Goal: Information Seeking & Learning: Learn about a topic

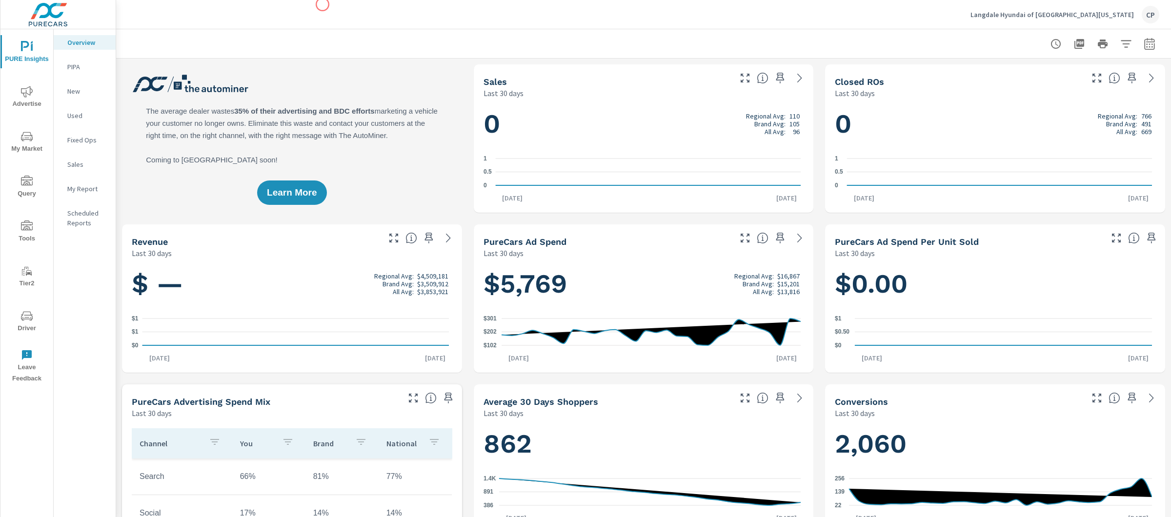
scroll to position [0, 0]
click at [82, 171] on div "Sales" at bounding box center [85, 164] width 62 height 15
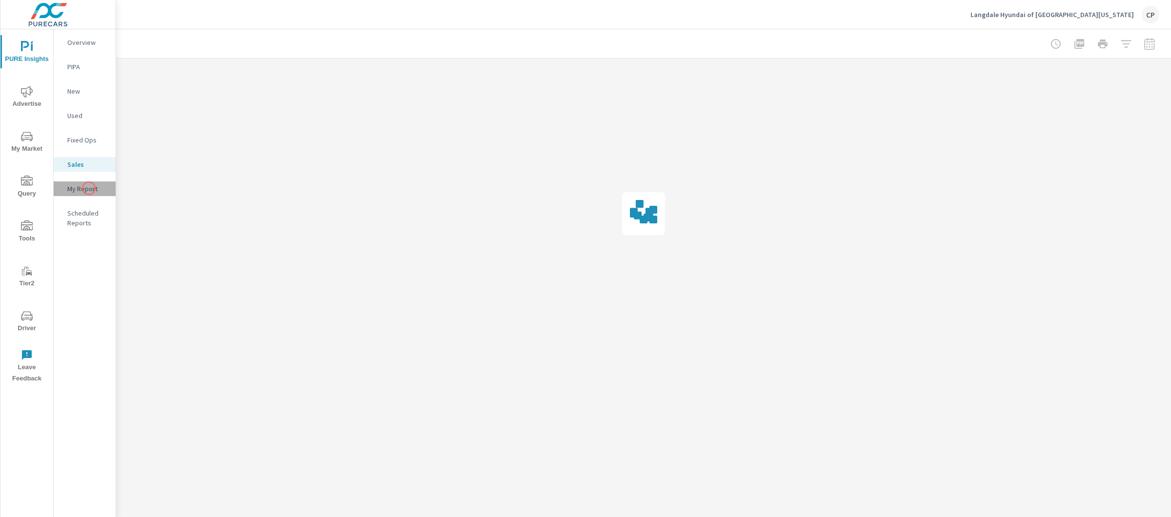
click at [89, 188] on p "My Report" at bounding box center [87, 189] width 40 height 10
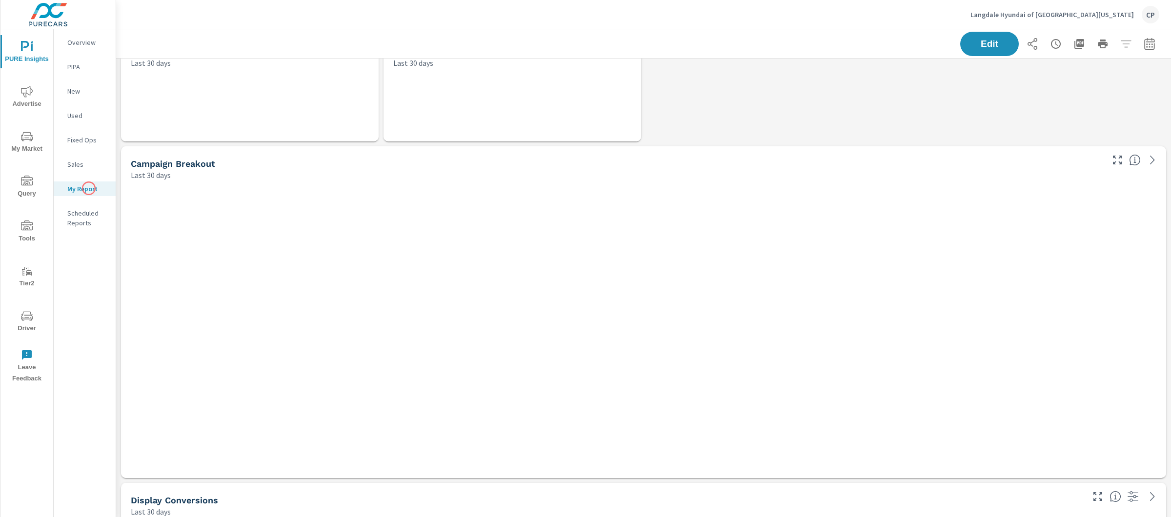
scroll to position [3614, 1064]
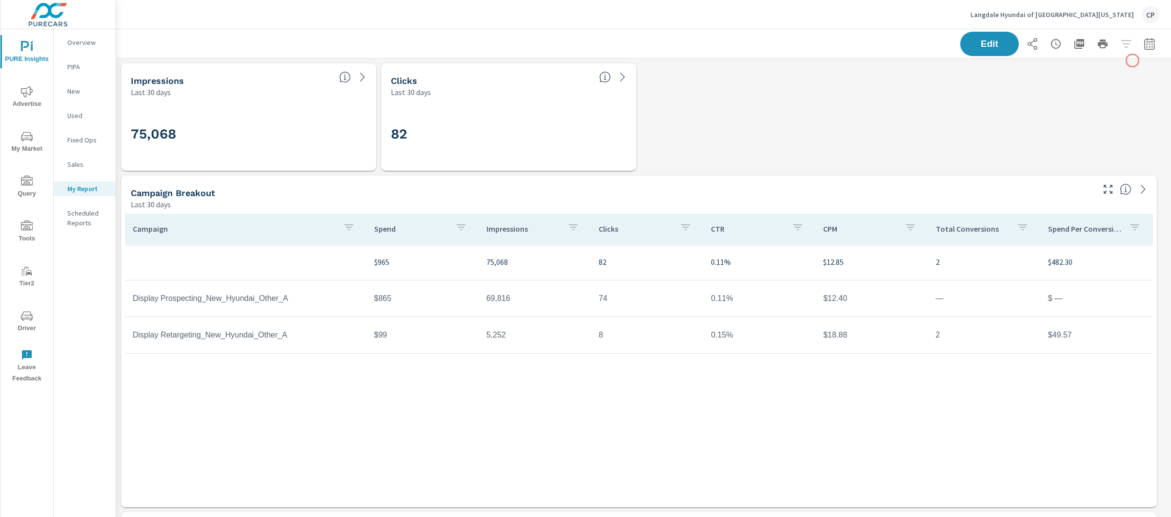
click at [1143, 49] on icon "button" at bounding box center [1149, 44] width 12 height 12
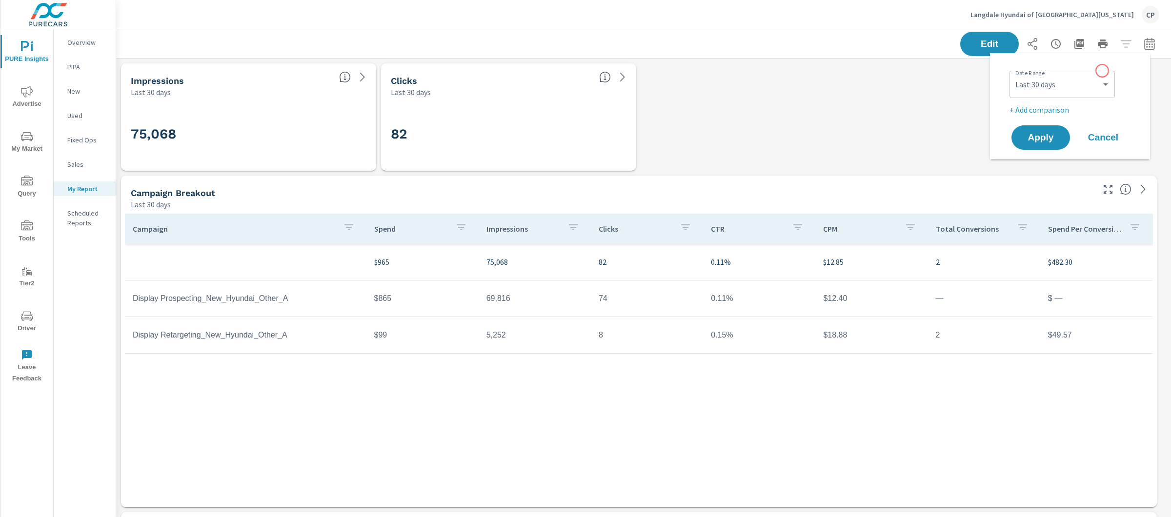
click at [1093, 73] on div "Custom Yesterday Last week Last 7 days Last 14 days Last 30 days Last 45 days L…" at bounding box center [1061, 84] width 105 height 27
click at [1093, 76] on select "Custom Yesterday Last week Last 7 days Last 14 days Last 30 days Last 45 days L…" at bounding box center [1062, 85] width 98 height 20
click at [1013, 75] on select "Custom Yesterday Last week Last 7 days Last 14 days Last 30 days Last 45 days L…" at bounding box center [1062, 85] width 98 height 20
select select "Last month"
click at [1049, 111] on p "+ Add comparison" at bounding box center [1071, 110] width 125 height 12
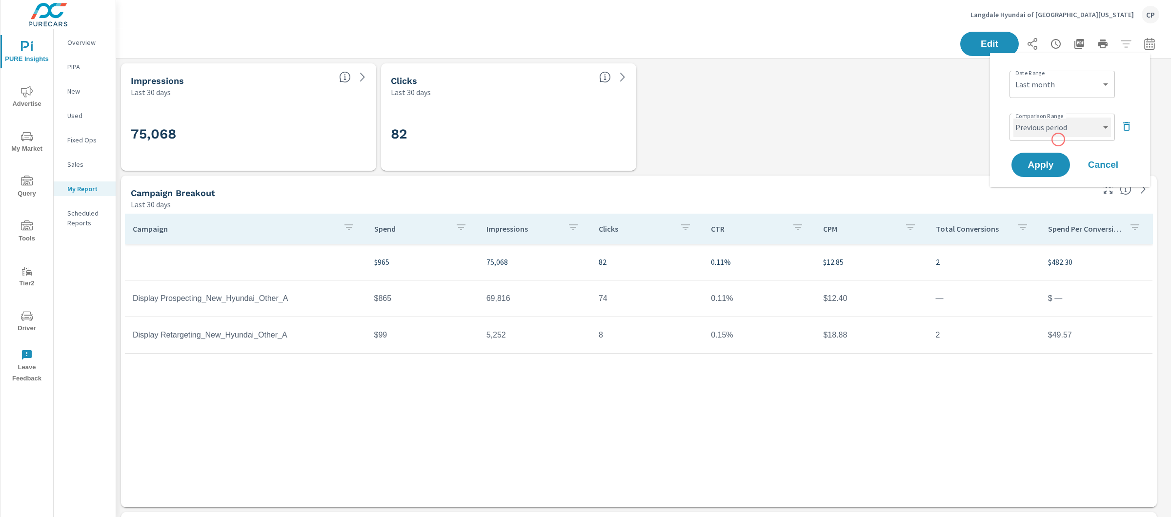
click at [1058, 131] on select "Custom Previous period Previous month Previous year" at bounding box center [1062, 128] width 98 height 20
click at [1013, 118] on select "Custom Previous period Previous month Previous year" at bounding box center [1062, 128] width 98 height 20
select select "Previous month"
click at [1061, 123] on select "Custom Previous period Previous month Previous year" at bounding box center [1062, 128] width 98 height 20
click at [1130, 128] on icon "button" at bounding box center [1127, 126] width 12 height 12
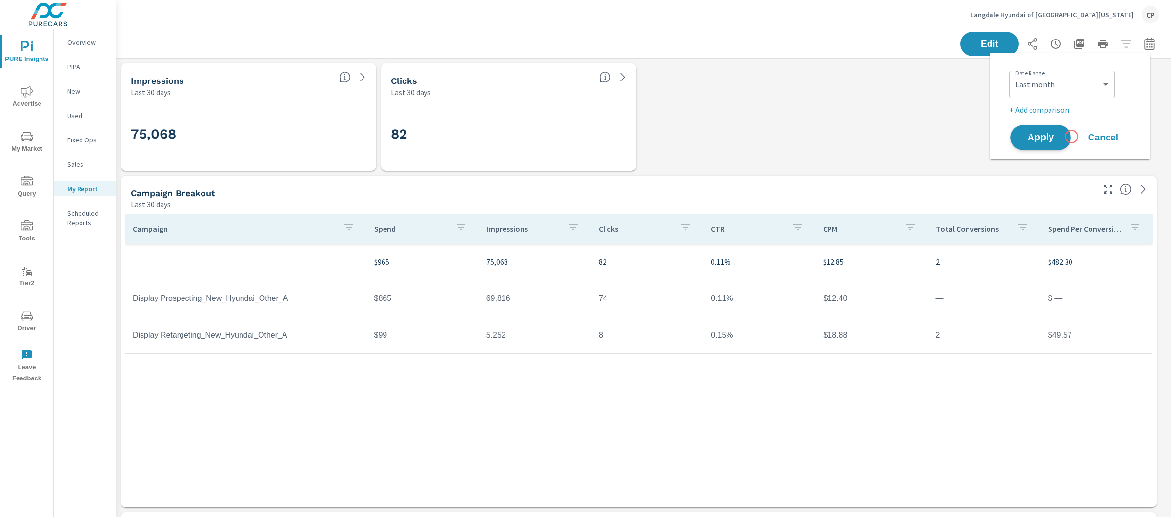
click at [1065, 134] on button "Apply" at bounding box center [1040, 137] width 60 height 25
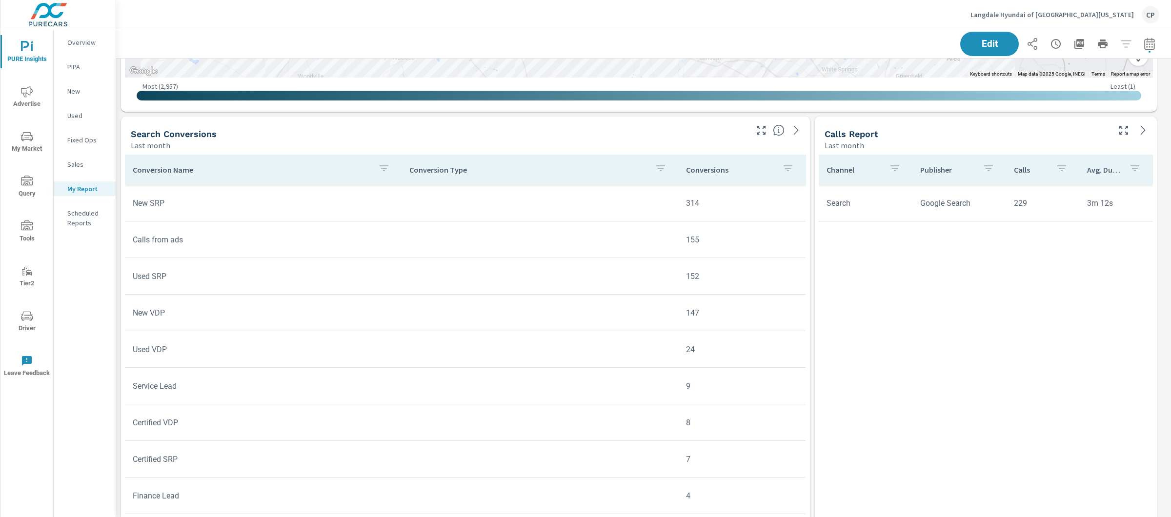
scroll to position [2463, 0]
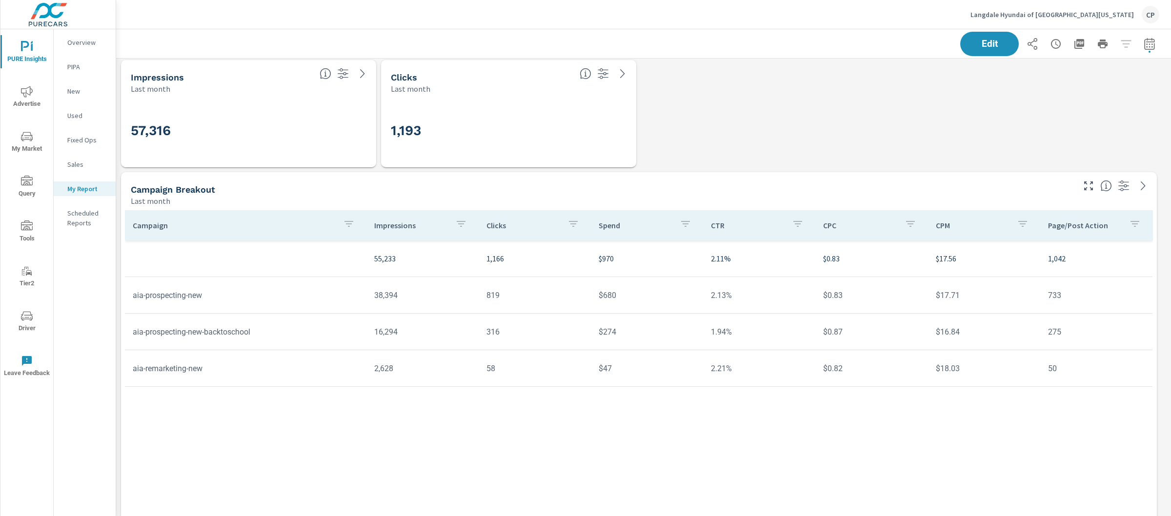
scroll to position [660, 0]
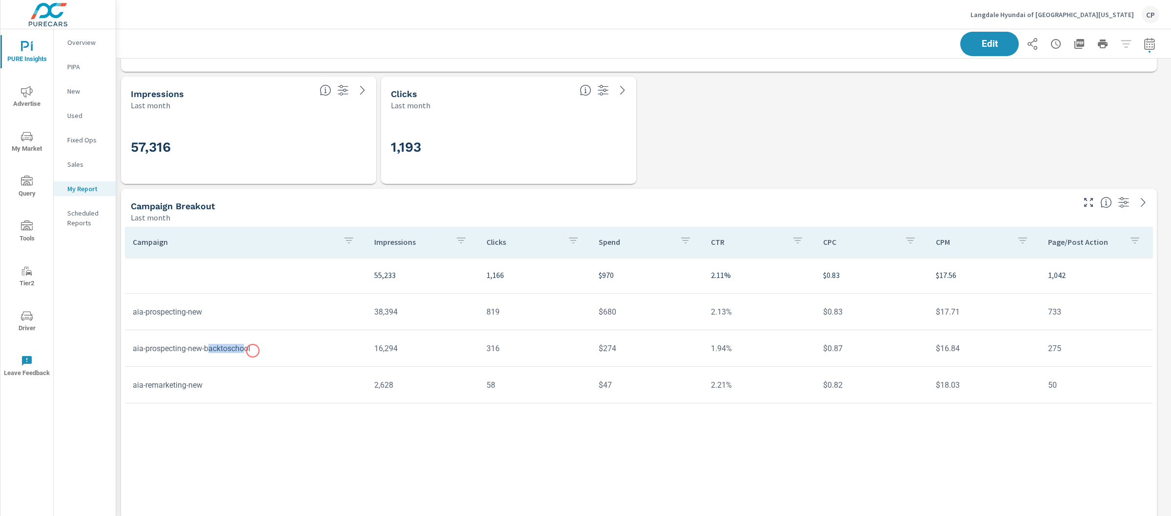
drag, startPoint x: 215, startPoint y: 351, endPoint x: 253, endPoint y: 351, distance: 38.1
click at [253, 351] on td "aia-prospecting-new-backtoschool" at bounding box center [245, 348] width 241 height 25
click at [185, 312] on td "aia-prospecting-new" at bounding box center [245, 312] width 241 height 25
drag, startPoint x: 185, startPoint y: 312, endPoint x: 248, endPoint y: 312, distance: 63.4
click at [248, 312] on td "aia-prospecting-new" at bounding box center [245, 312] width 241 height 25
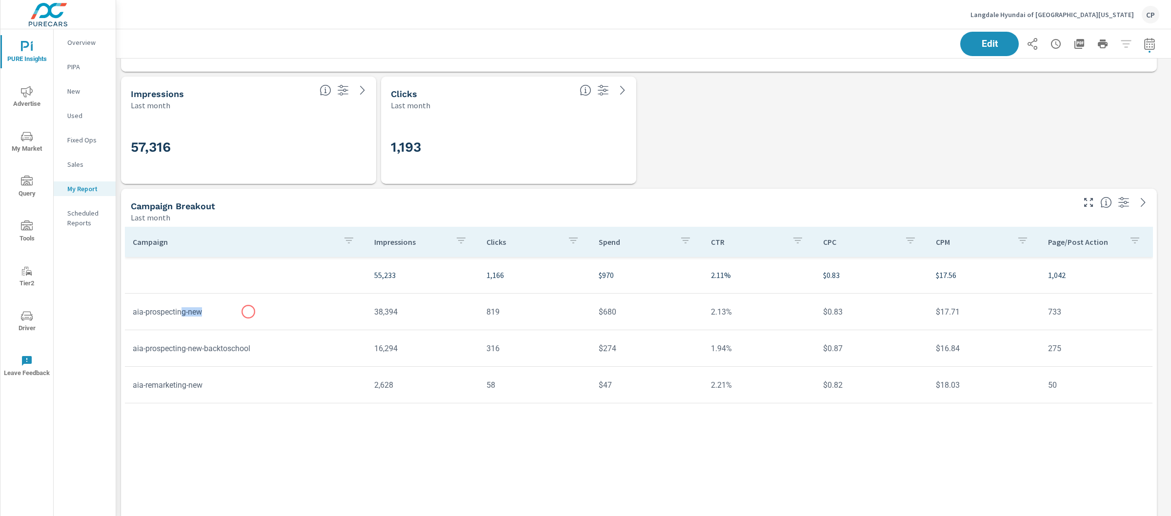
click at [248, 312] on td "aia-prospecting-new" at bounding box center [245, 312] width 241 height 25
drag, startPoint x: 208, startPoint y: 346, endPoint x: 261, endPoint y: 353, distance: 53.6
click at [261, 353] on td "aia-prospecting-new-backtoschool" at bounding box center [245, 348] width 241 height 25
click at [391, 359] on td "16,294" at bounding box center [422, 348] width 112 height 25
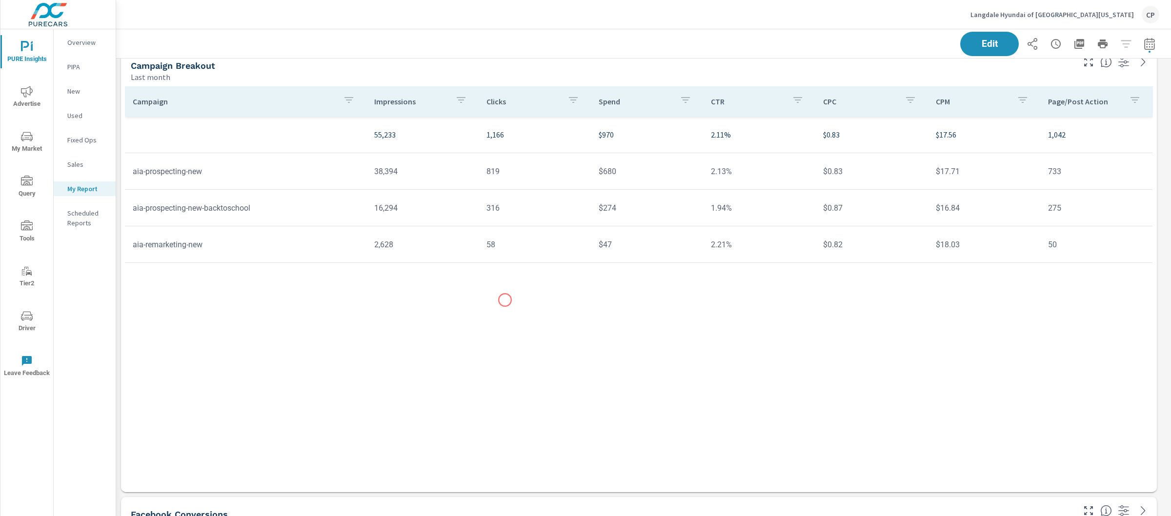
scroll to position [808, 0]
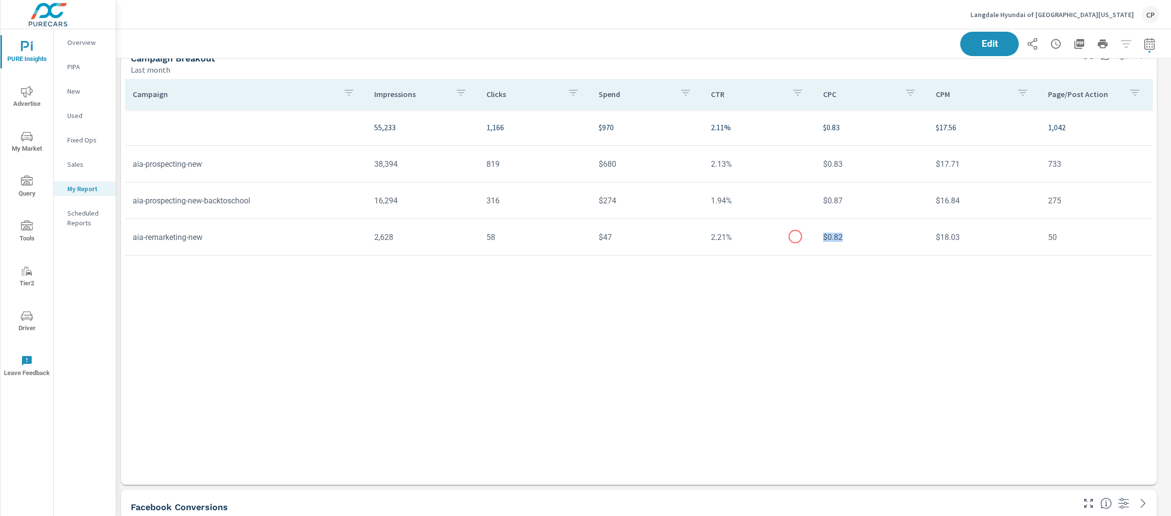
drag, startPoint x: 871, startPoint y: 237, endPoint x: 796, endPoint y: 238, distance: 75.1
click at [796, 238] on tr "aia-remarketing-new 2,628 58 $47 2.21% $0.82 $18.03 50" at bounding box center [638, 237] width 1027 height 37
click at [796, 238] on td "2.21%" at bounding box center [759, 237] width 112 height 25
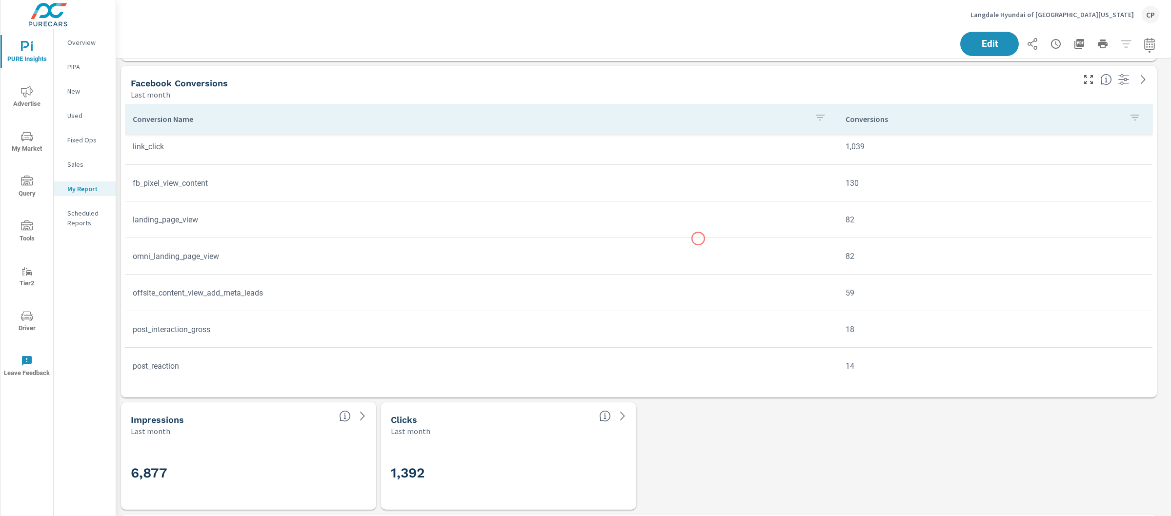
scroll to position [0, 0]
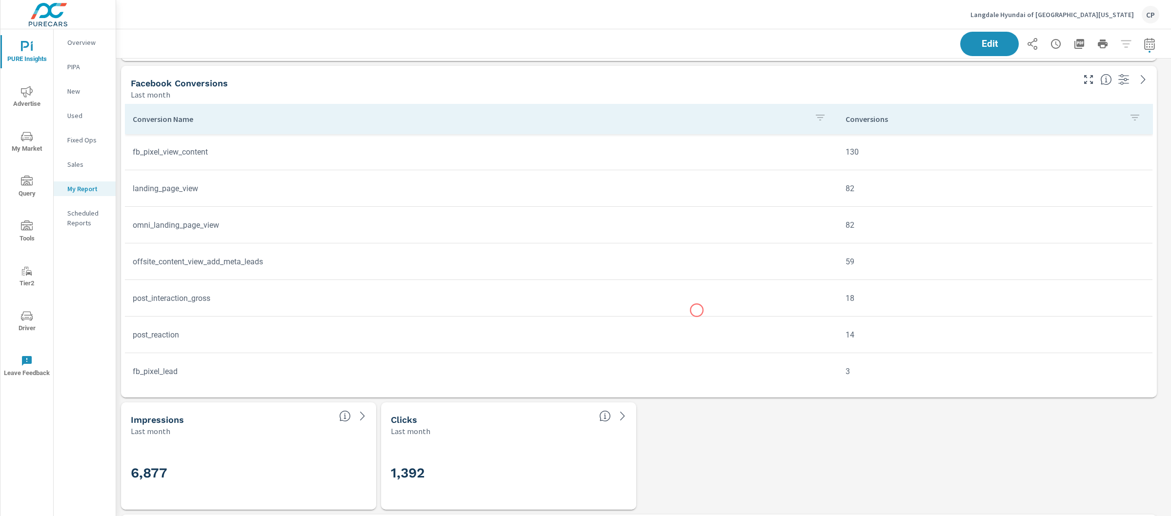
scroll to position [39, 0]
drag, startPoint x: 129, startPoint y: 293, endPoint x: 262, endPoint y: 319, distance: 135.2
click at [262, 318] on tbody "link_click 1,039 fb_pixel_view_content 130 landing_page_view 82 omni_landing_pa…" at bounding box center [639, 369] width 1028 height 549
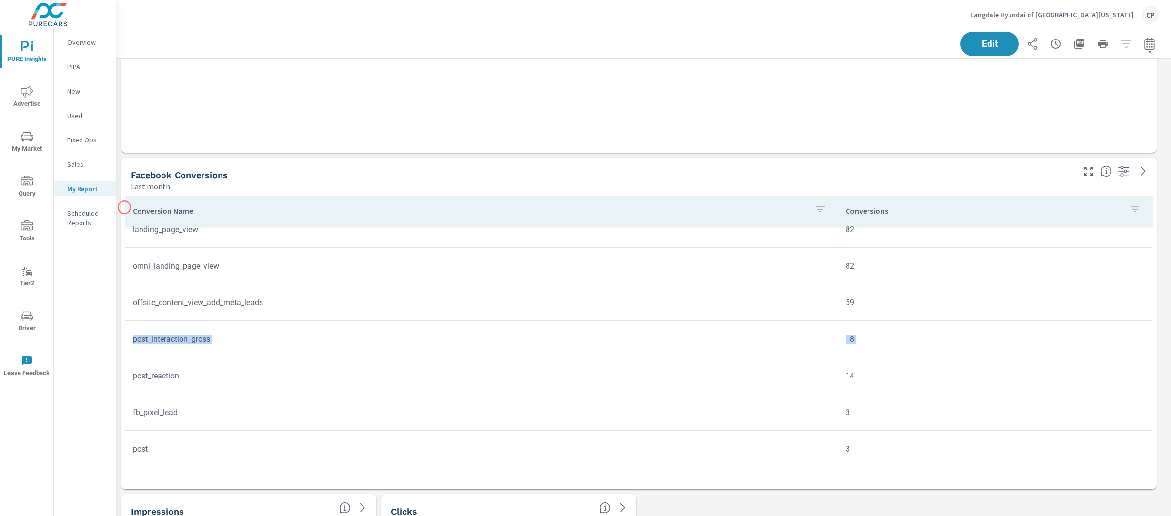
scroll to position [1142, 0]
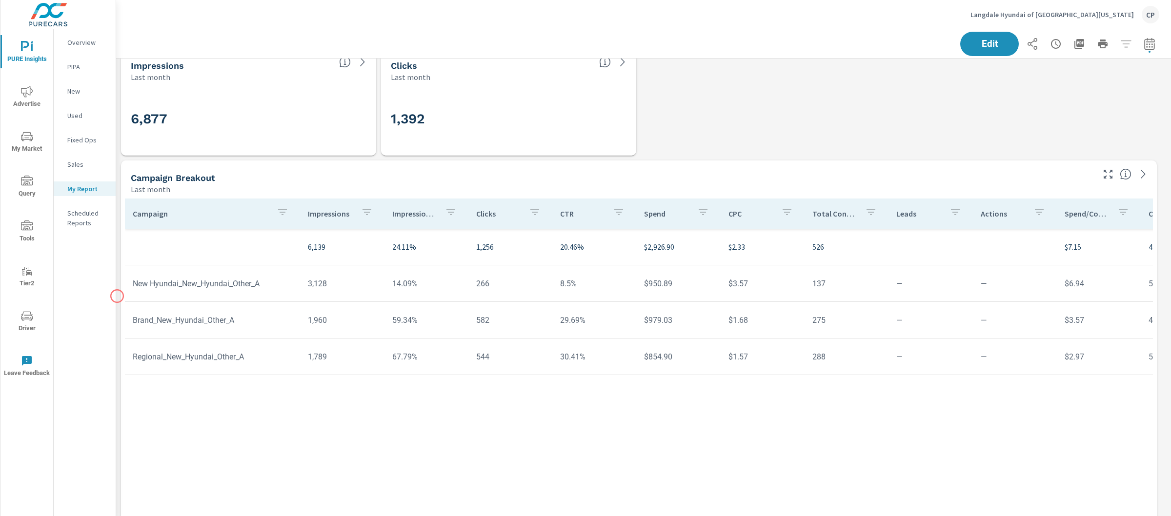
scroll to position [1605, 0]
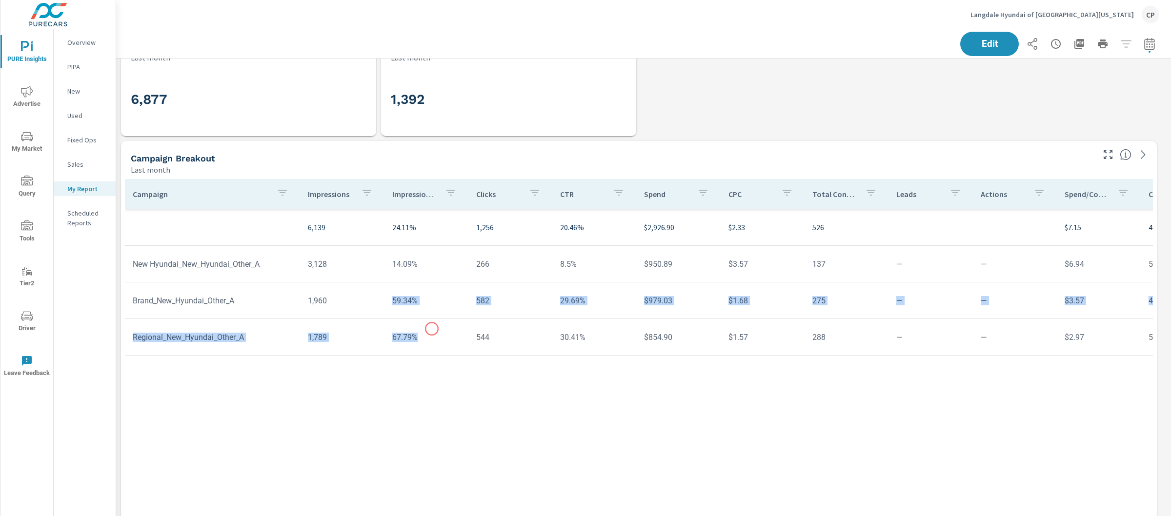
drag, startPoint x: 388, startPoint y: 299, endPoint x: 432, endPoint y: 342, distance: 61.7
click at [432, 342] on tbody "6,139 24.11% 1,256 20.46% $2,926.90 $2.33 526 $7.15 41% 43.93% 30.96% New Hyund…" at bounding box center [759, 282] width 1268 height 146
click at [432, 342] on td "67.79%" at bounding box center [426, 337] width 84 height 25
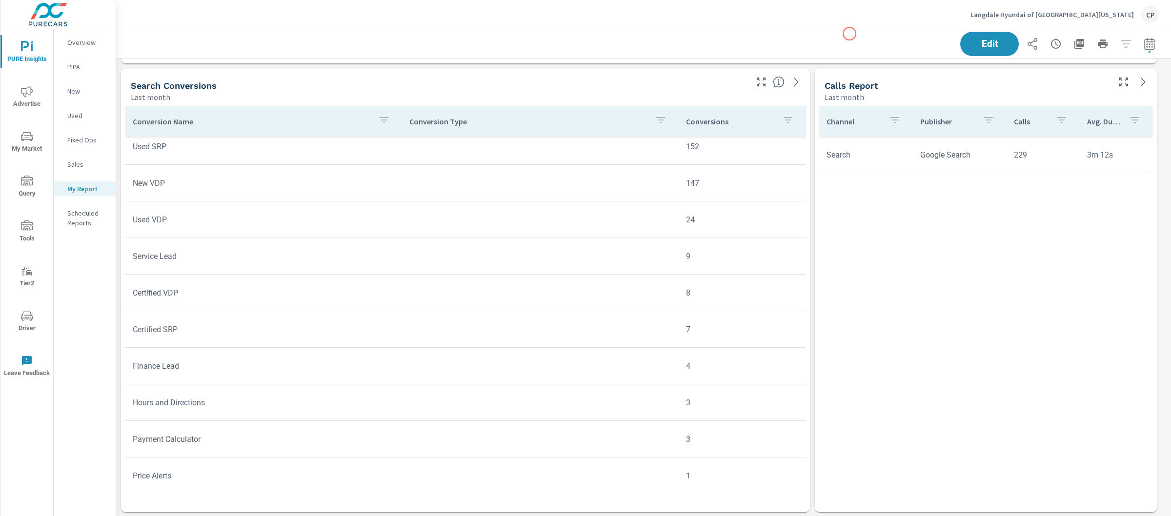
scroll to position [2723, 0]
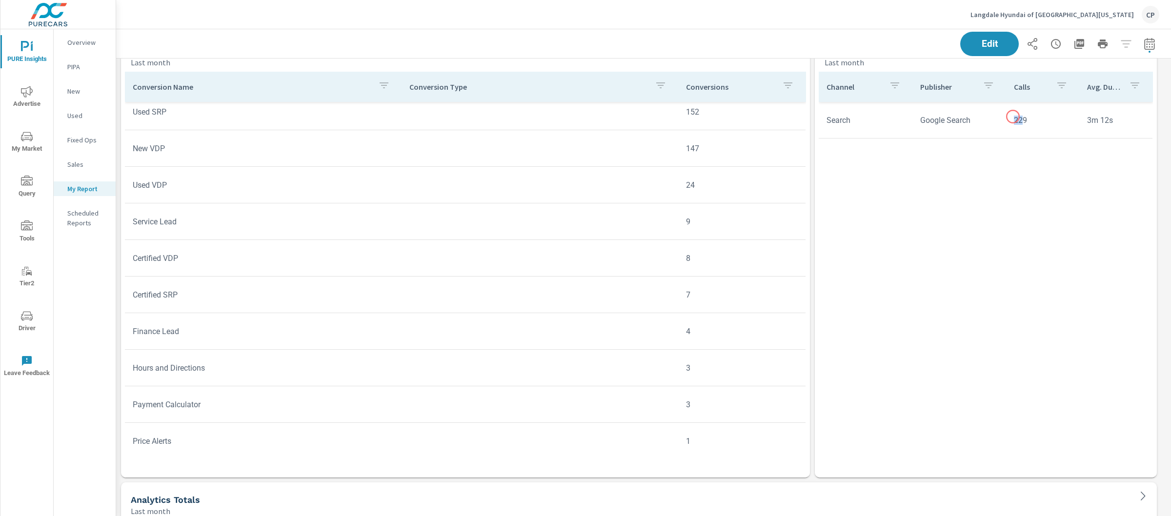
drag, startPoint x: 1012, startPoint y: 117, endPoint x: 1028, endPoint y: 117, distance: 16.1
click at [1026, 117] on td "229" at bounding box center [1042, 120] width 73 height 25
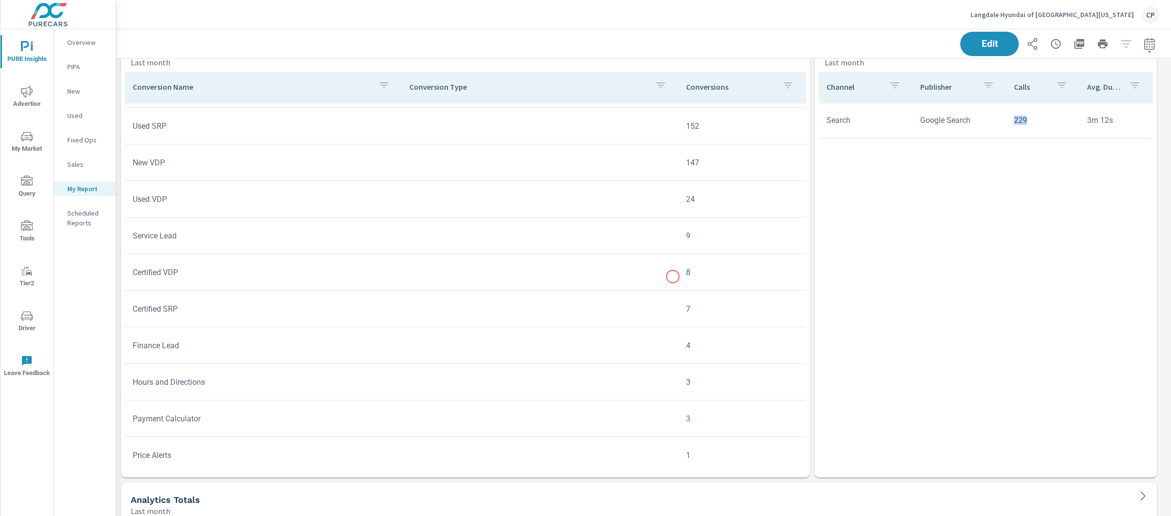
scroll to position [67, 0]
drag, startPoint x: 1076, startPoint y: 121, endPoint x: 1105, endPoint y: 120, distance: 29.3
click at [1105, 120] on tr "Search Google Search 229 3m 12s" at bounding box center [986, 120] width 334 height 37
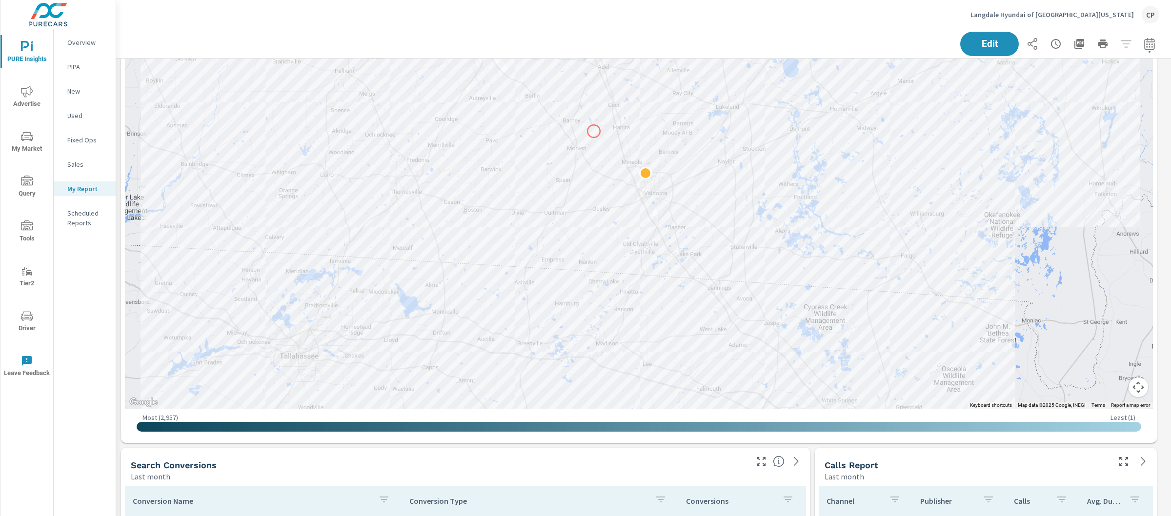
scroll to position [2368, 0]
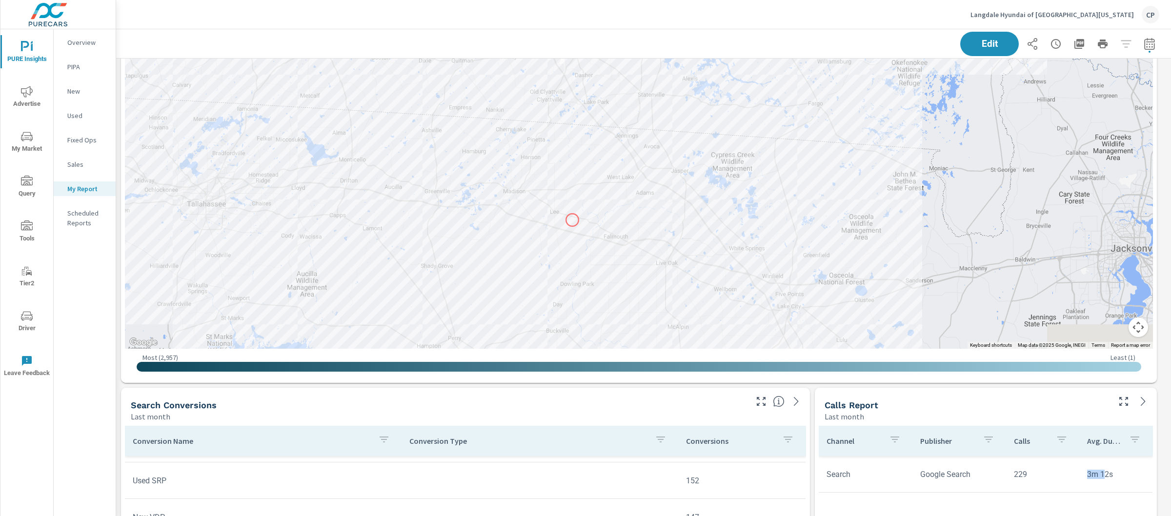
drag, startPoint x: 666, startPoint y: 316, endPoint x: 571, endPoint y: 221, distance: 134.2
click at [571, 221] on div at bounding box center [1014, 278] width 937 height 527
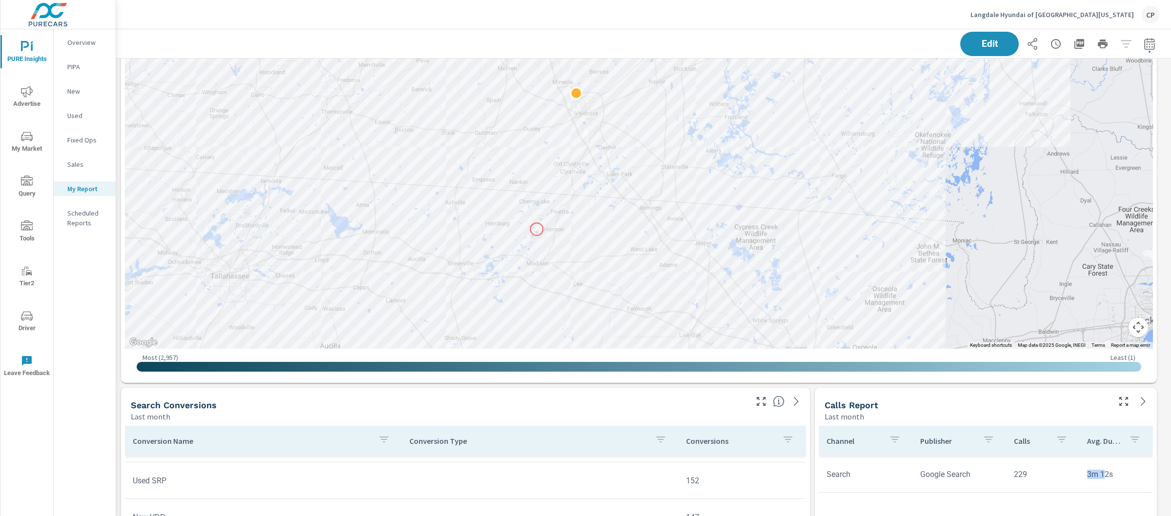
drag, startPoint x: 512, startPoint y: 157, endPoint x: 537, endPoint y: 230, distance: 76.7
click at [537, 230] on div at bounding box center [639, 107] width 1028 height 484
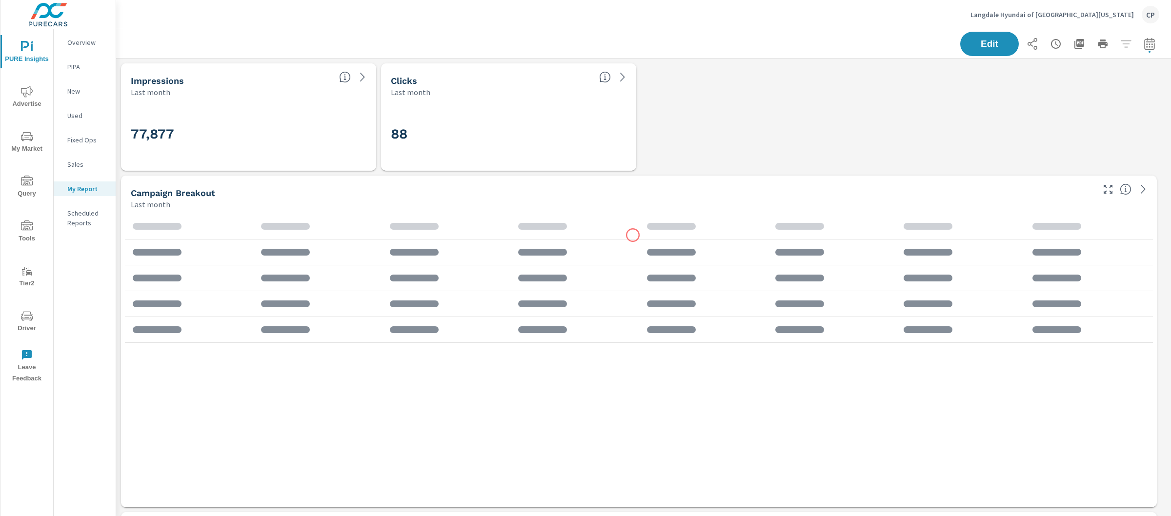
scroll to position [3614, 1064]
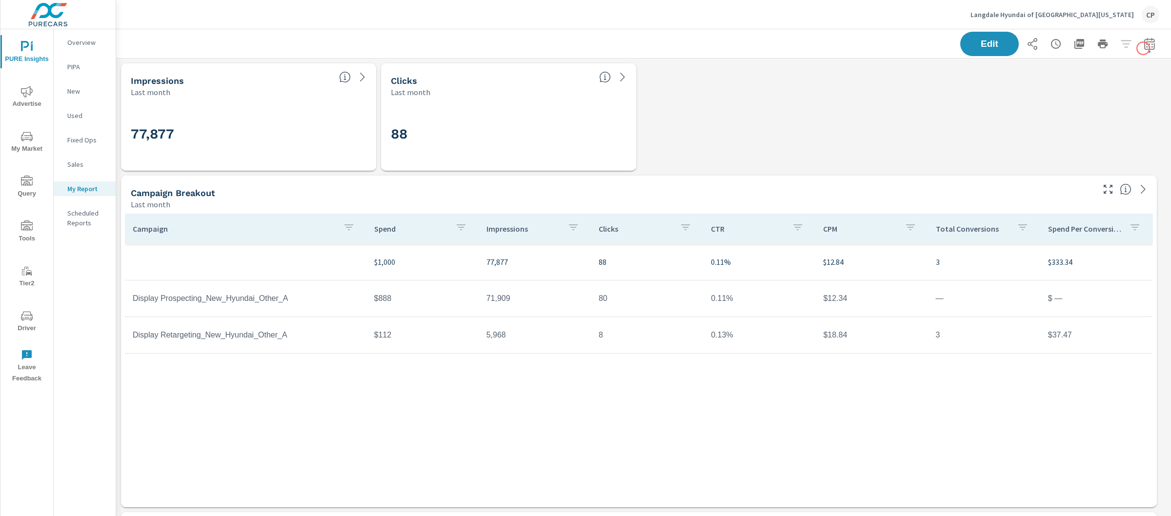
click at [1144, 48] on icon "button" at bounding box center [1149, 44] width 10 height 12
select select "Last month"
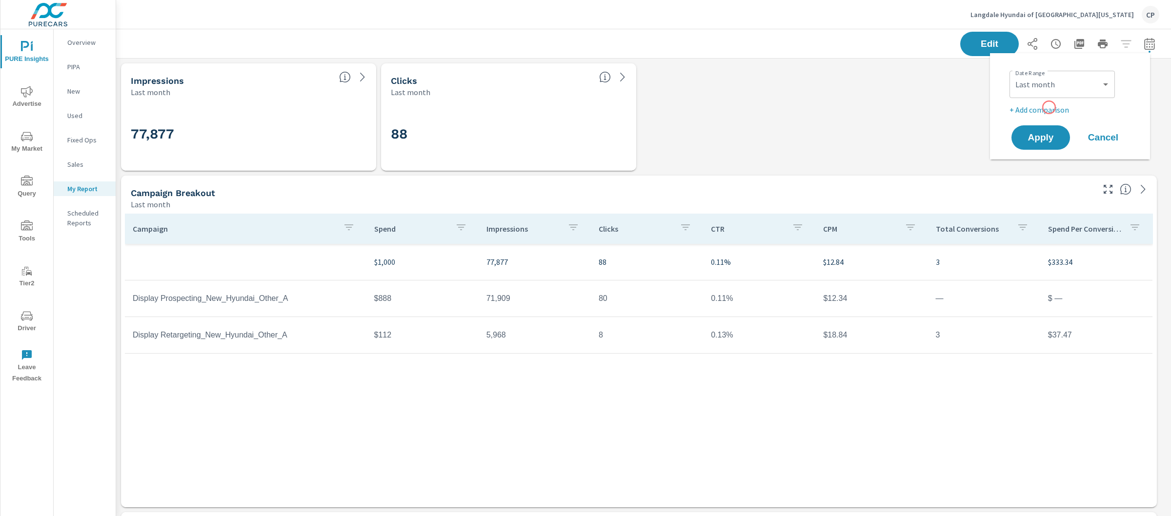
click at [1046, 109] on p "+ Add comparison" at bounding box center [1071, 110] width 125 height 12
click at [1048, 124] on select "Custom Previous period Previous month Previous year" at bounding box center [1062, 128] width 98 height 20
click at [1013, 118] on select "Custom Previous period Previous month Previous year" at bounding box center [1062, 128] width 98 height 20
select select "Previous month"
click at [1051, 171] on button "Apply" at bounding box center [1040, 164] width 60 height 25
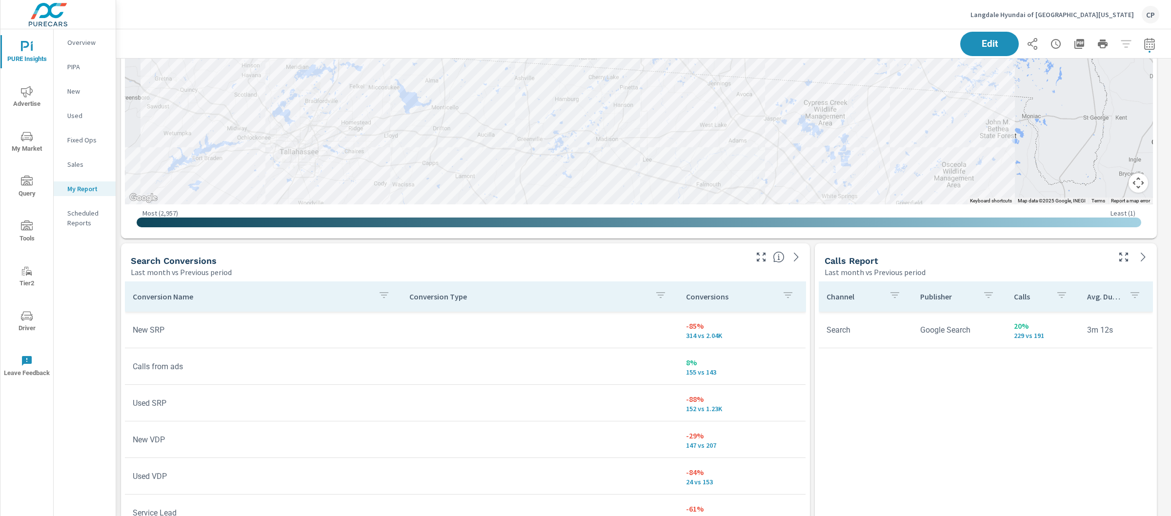
scroll to position [2513, 0]
click at [3, 98] on span "Advertise" at bounding box center [26, 98] width 47 height 24
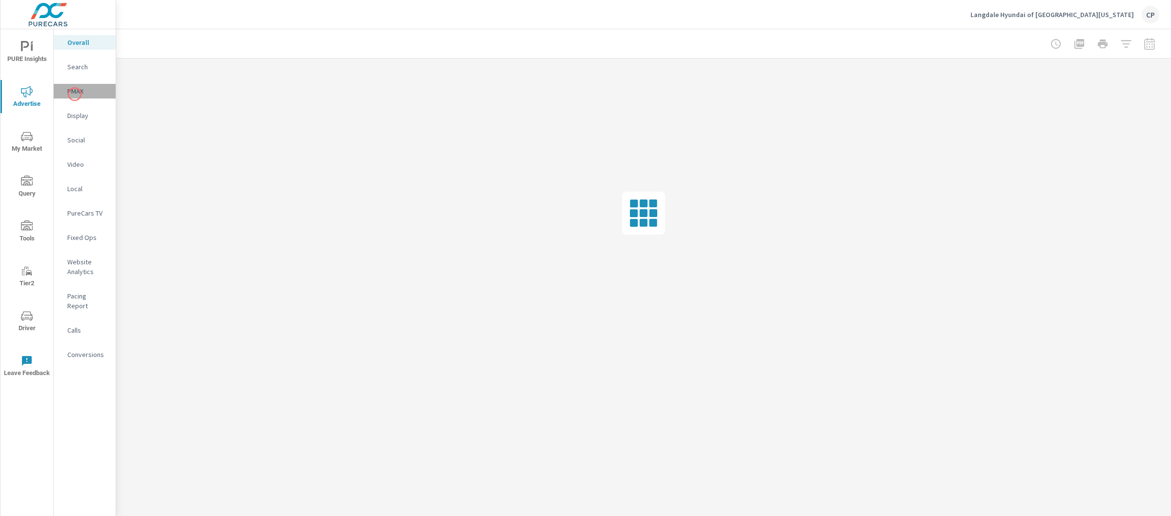
click at [75, 94] on p "PMAX" at bounding box center [87, 91] width 40 height 10
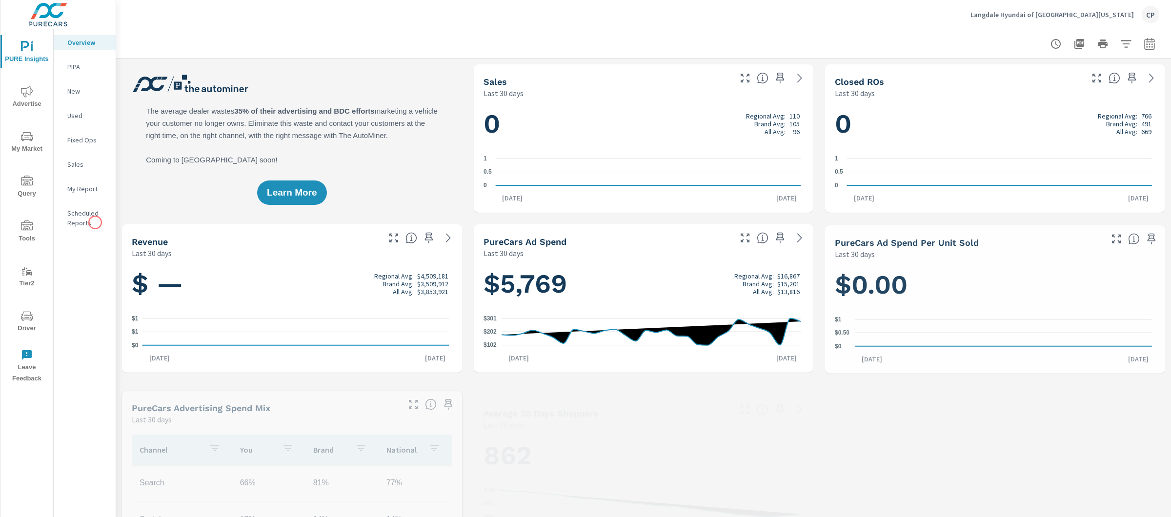
scroll to position [0, 0]
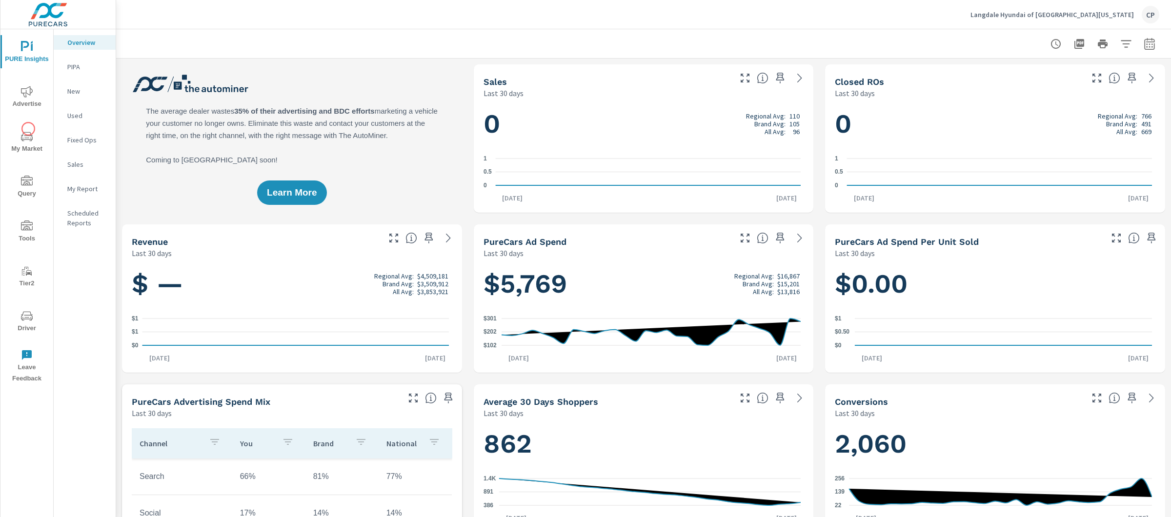
click at [30, 148] on span "My Market" at bounding box center [26, 143] width 47 height 24
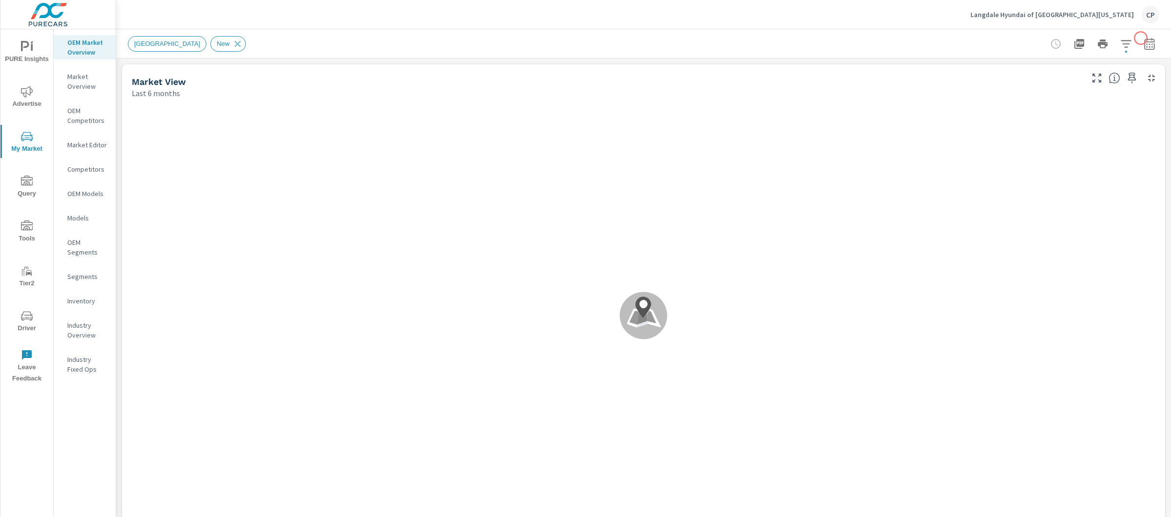
click at [1143, 48] on icon "button" at bounding box center [1149, 44] width 12 height 12
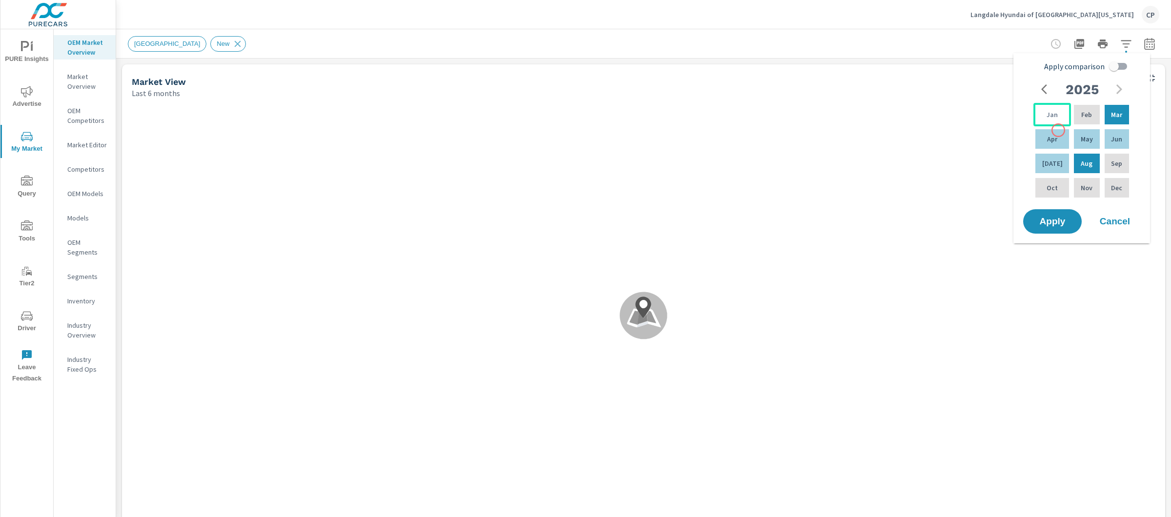
scroll to position [427, 0]
click at [1050, 114] on p "Jan" at bounding box center [1051, 115] width 11 height 10
click at [1078, 154] on div "Aug" at bounding box center [1086, 163] width 29 height 23
click at [1127, 67] on input "Apply comparison" at bounding box center [1114, 66] width 56 height 19
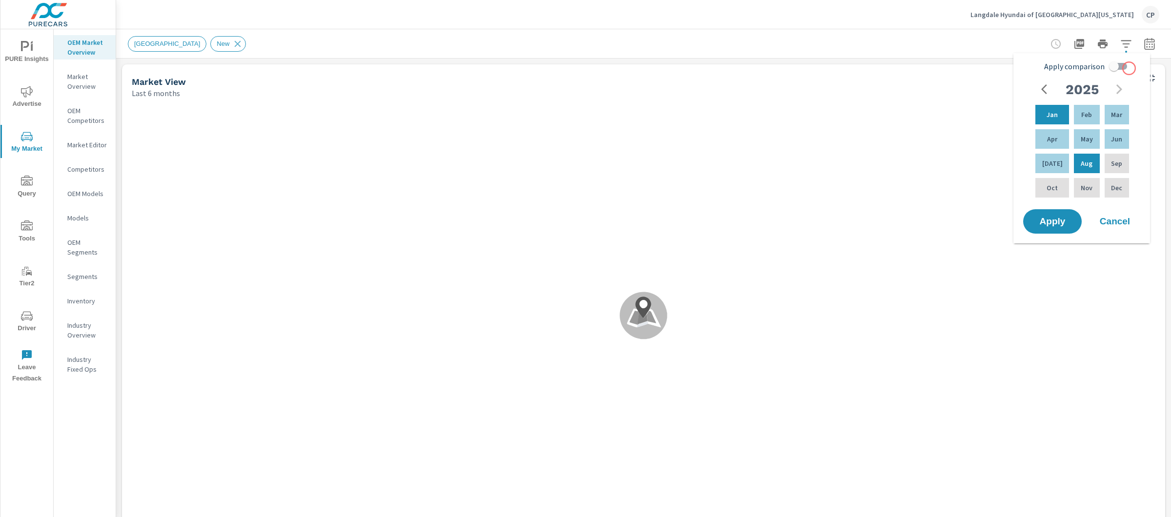
checkbox input "true"
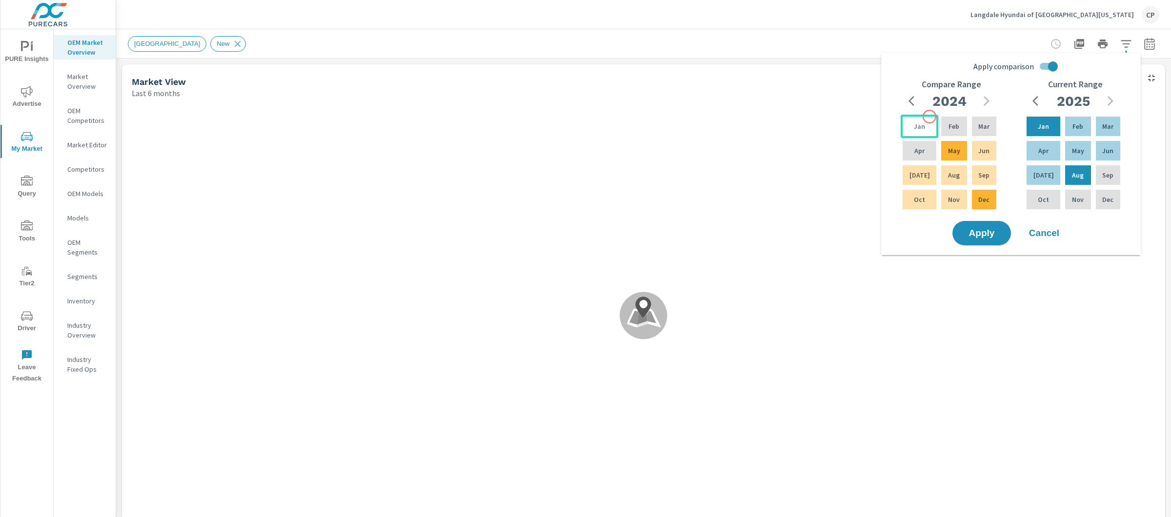
click at [929, 117] on div "Jan" at bounding box center [920, 126] width 38 height 23
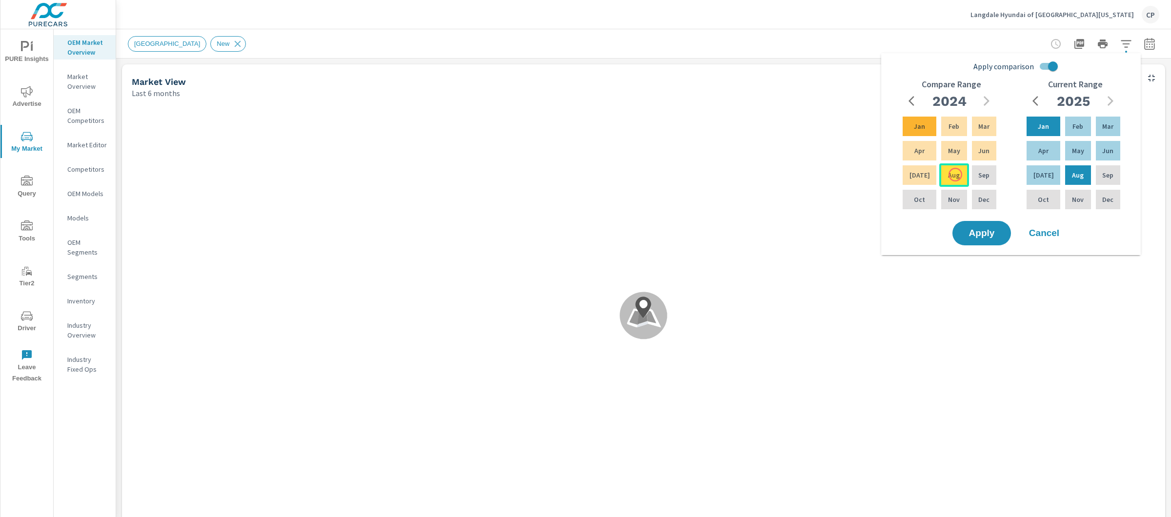
click at [955, 175] on div "Aug" at bounding box center [953, 174] width 29 height 23
click at [978, 220] on button "Apply" at bounding box center [981, 232] width 60 height 25
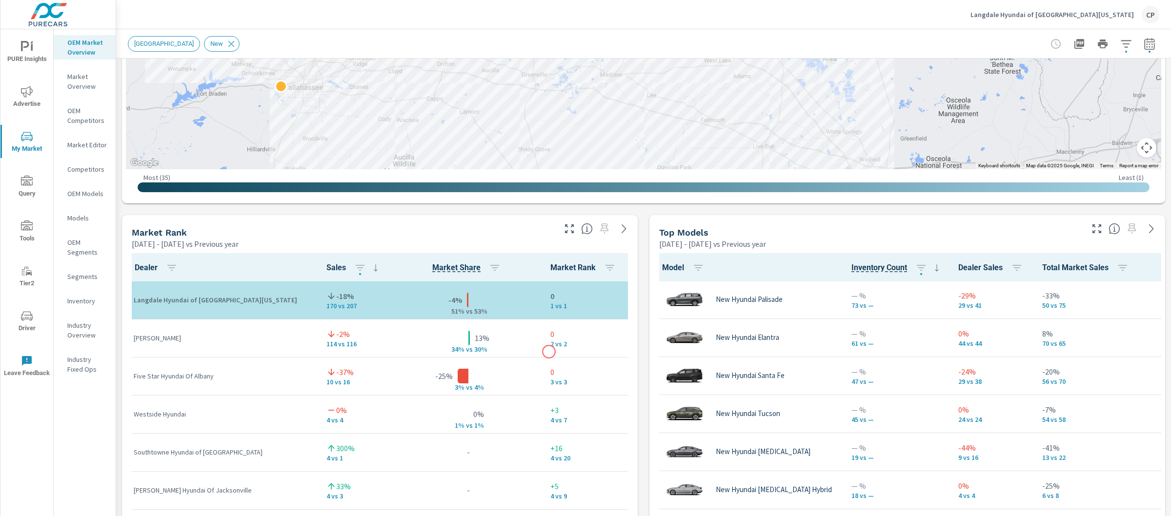
scroll to position [408, 0]
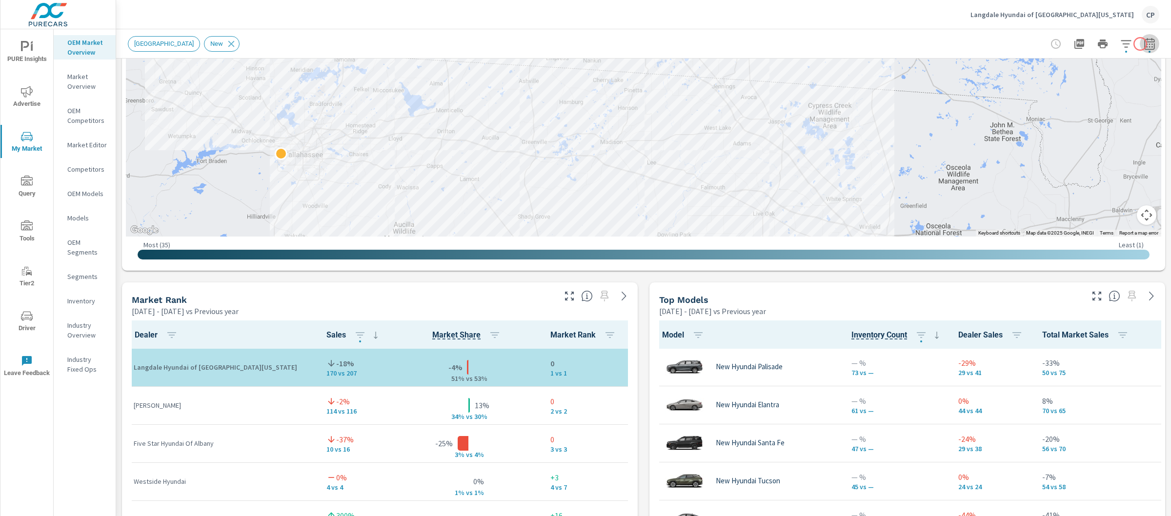
click at [1146, 44] on icon "button" at bounding box center [1149, 45] width 6 height 4
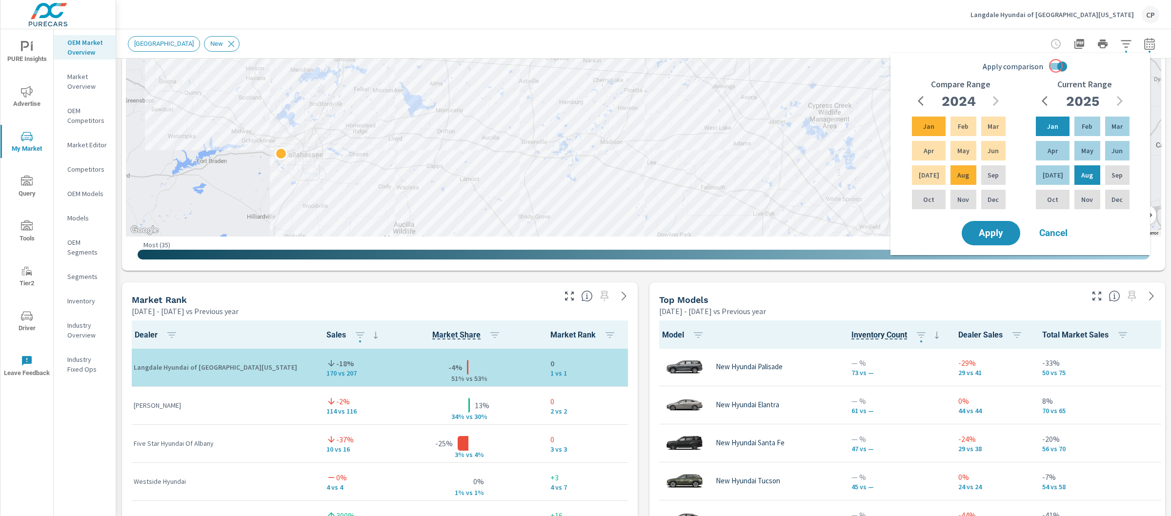
click at [1060, 62] on input "Apply comparison" at bounding box center [1062, 66] width 56 height 19
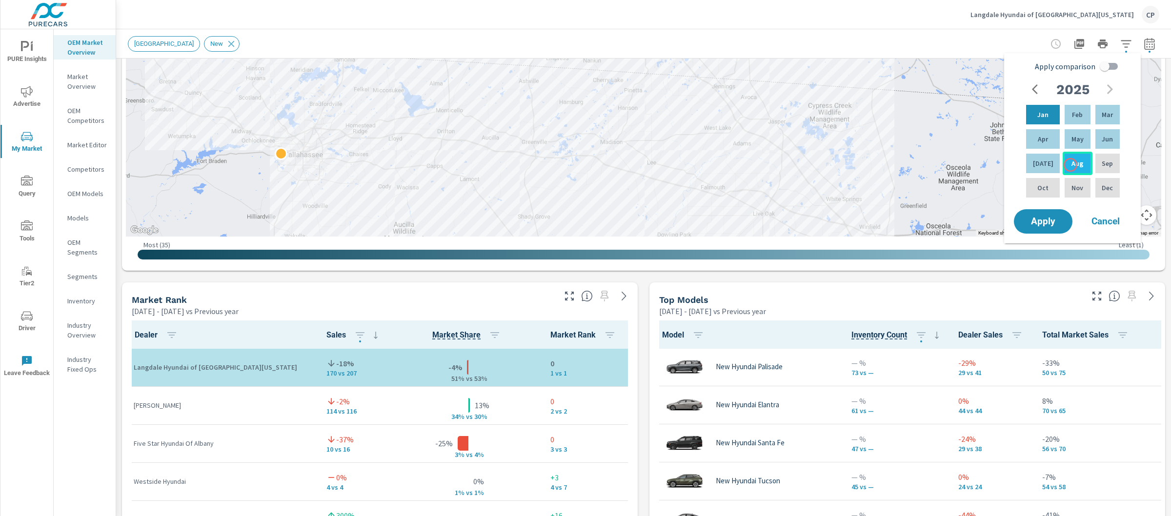
click at [1071, 165] on p "Aug" at bounding box center [1077, 164] width 12 height 10
click at [1108, 113] on p "Mar" at bounding box center [1107, 115] width 11 height 10
click at [1114, 65] on input "Apply comparison" at bounding box center [1105, 66] width 56 height 19
checkbox input "true"
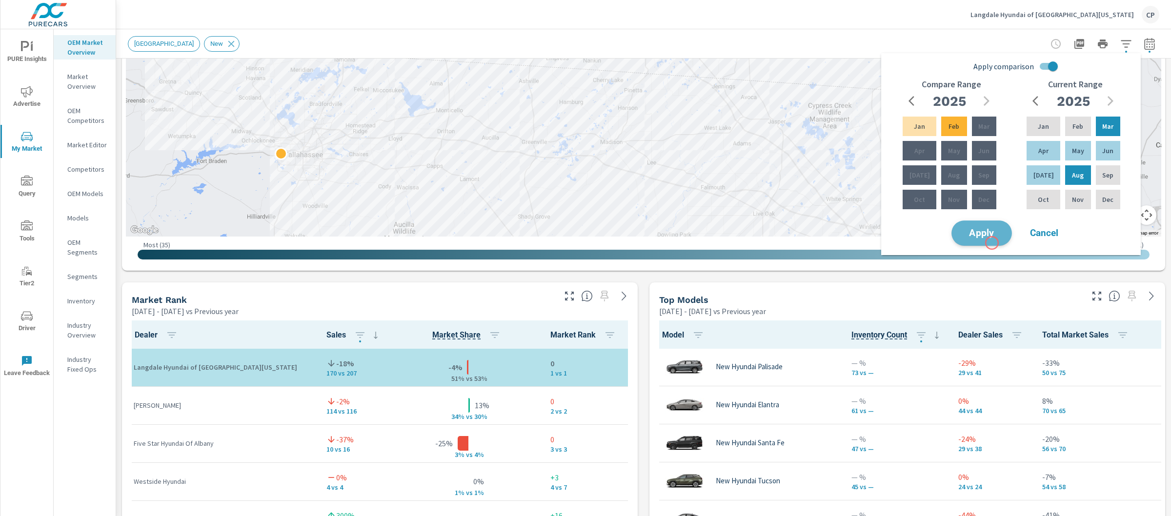
click at [992, 243] on button "Apply" at bounding box center [981, 232] width 60 height 25
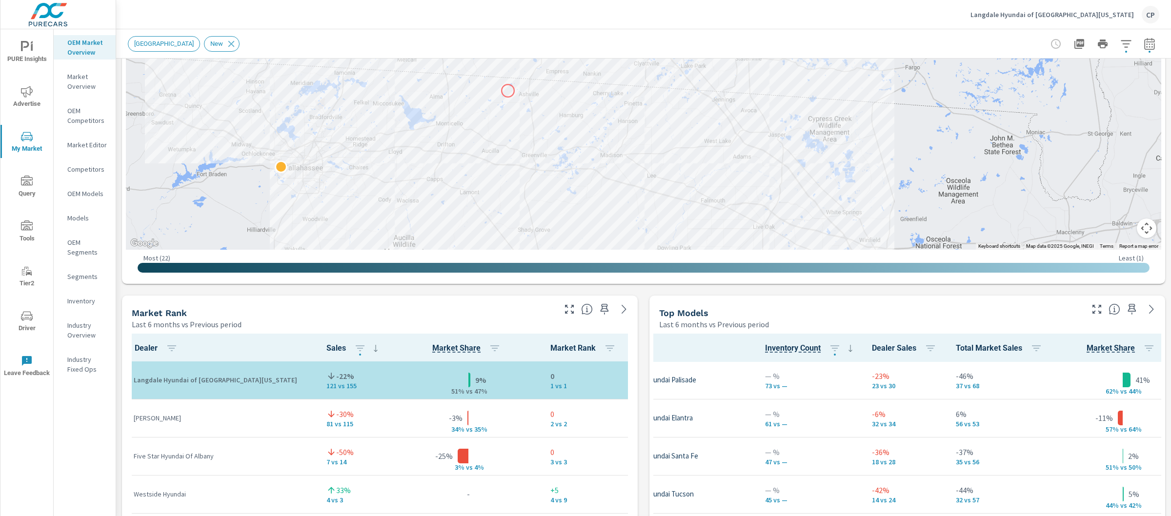
scroll to position [435, 0]
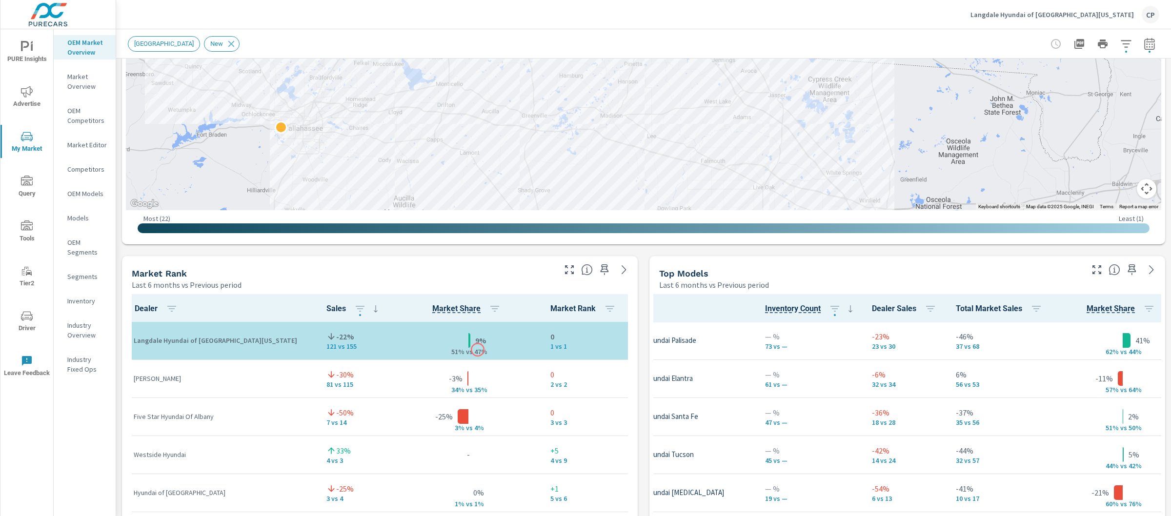
click at [478, 350] on div "9% 51% v s 47%" at bounding box center [468, 341] width 132 height 30
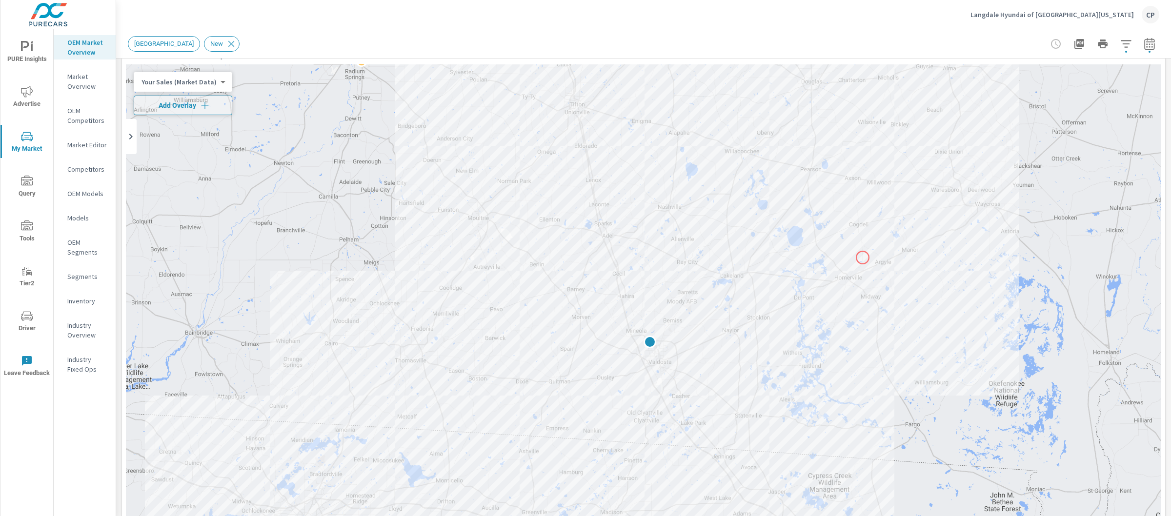
scroll to position [17, 0]
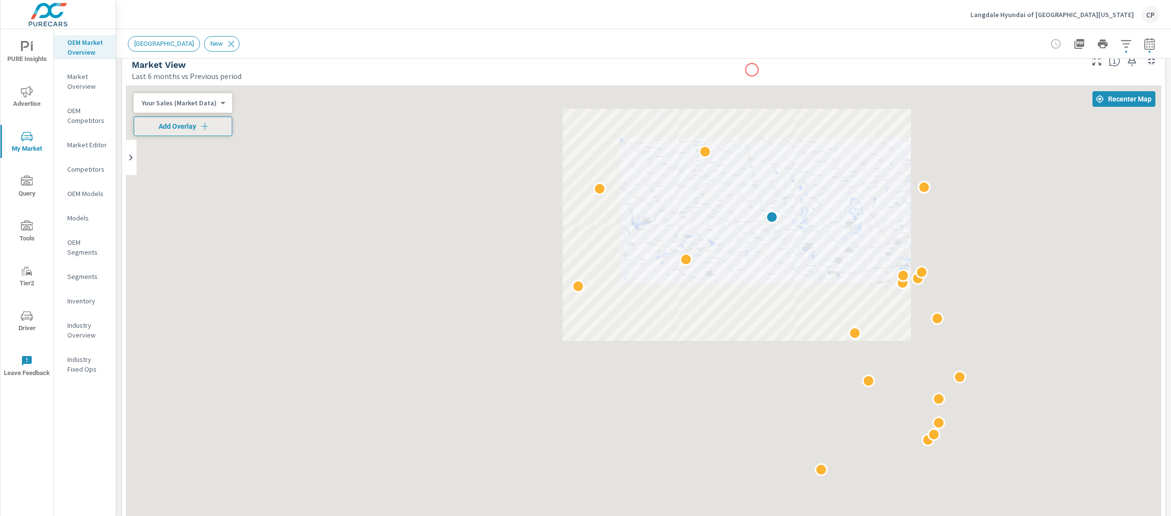
scroll to position [32, 0]
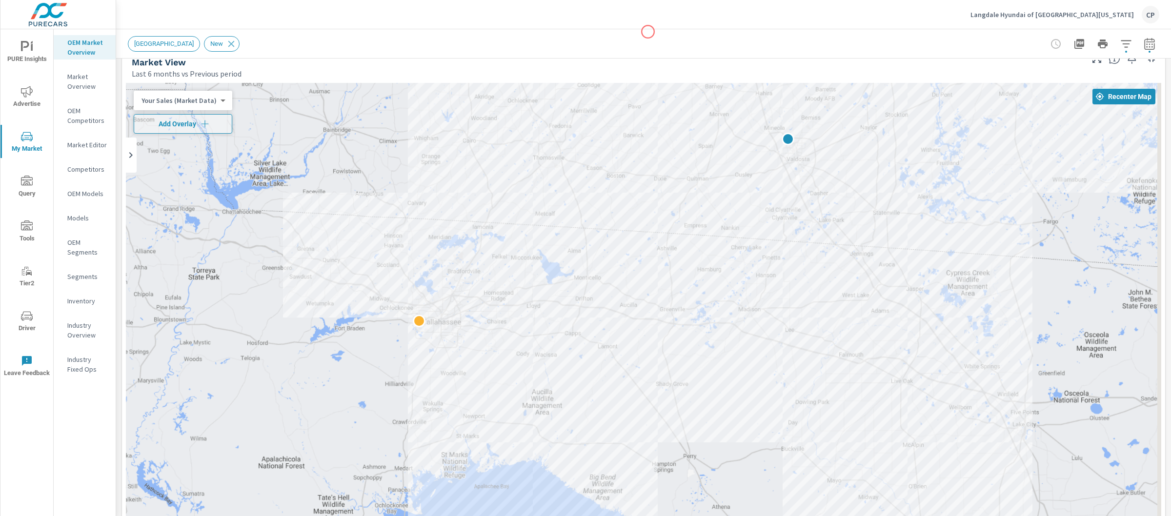
scroll to position [19, 0]
click at [184, 102] on body "PURE Insights Advertise My Market Query Tools Tier2 Driver Leave Feedback OEM M…" at bounding box center [585, 258] width 1171 height 516
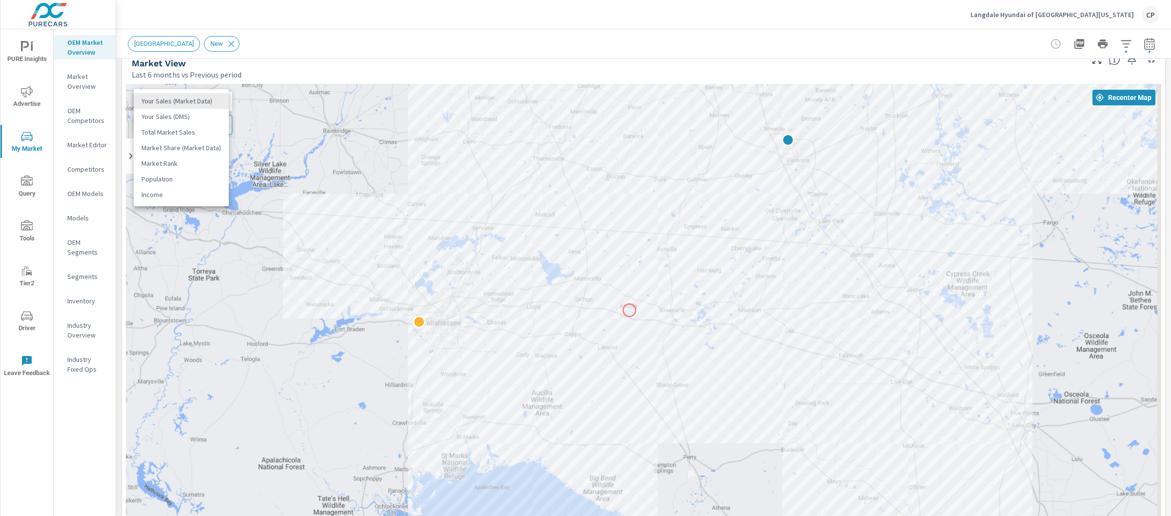
click at [688, 312] on div at bounding box center [585, 258] width 1171 height 516
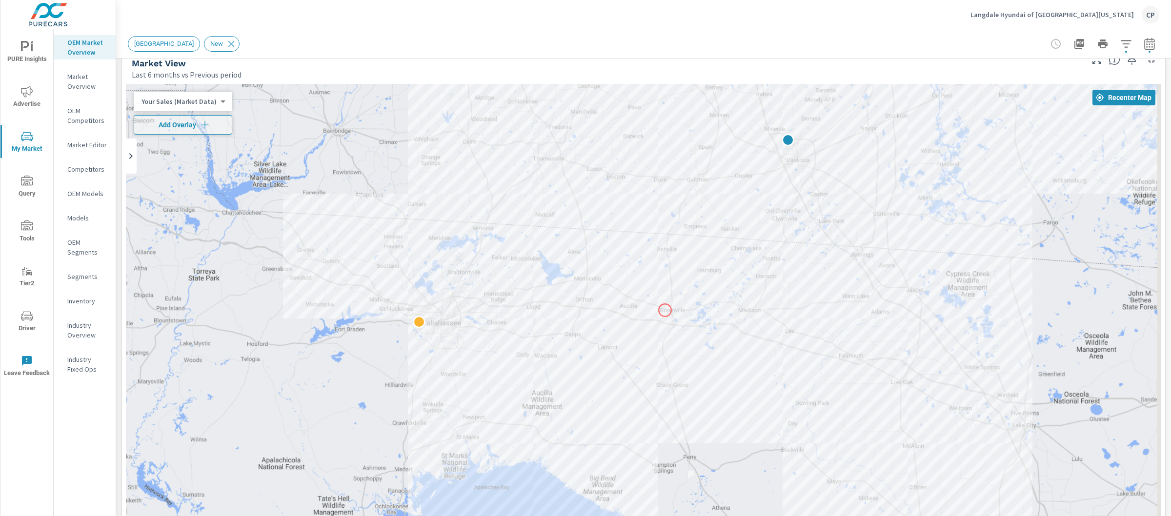
click at [665, 310] on div at bounding box center [643, 355] width 1035 height 542
click at [665, 308] on div at bounding box center [643, 355] width 1035 height 542
click at [665, 321] on div at bounding box center [643, 355] width 1035 height 542
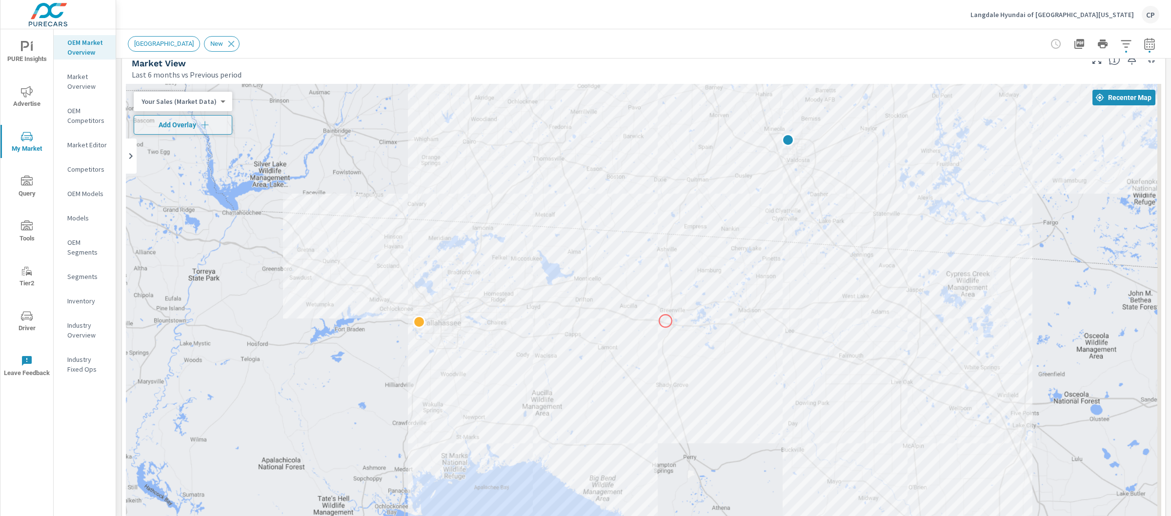
click at [665, 321] on div at bounding box center [643, 355] width 1035 height 542
click at [191, 96] on body "PURE Insights Advertise My Market Query Tools Tier2 Driver Leave Feedback OEM M…" at bounding box center [585, 258] width 1171 height 516
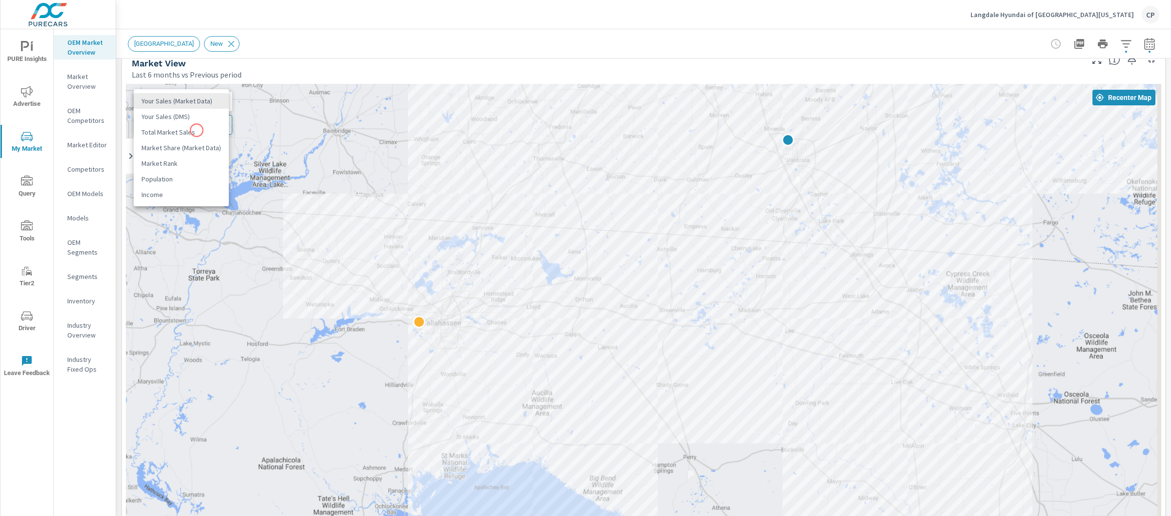
click at [197, 130] on li "Total Market Sales" at bounding box center [181, 132] width 95 height 16
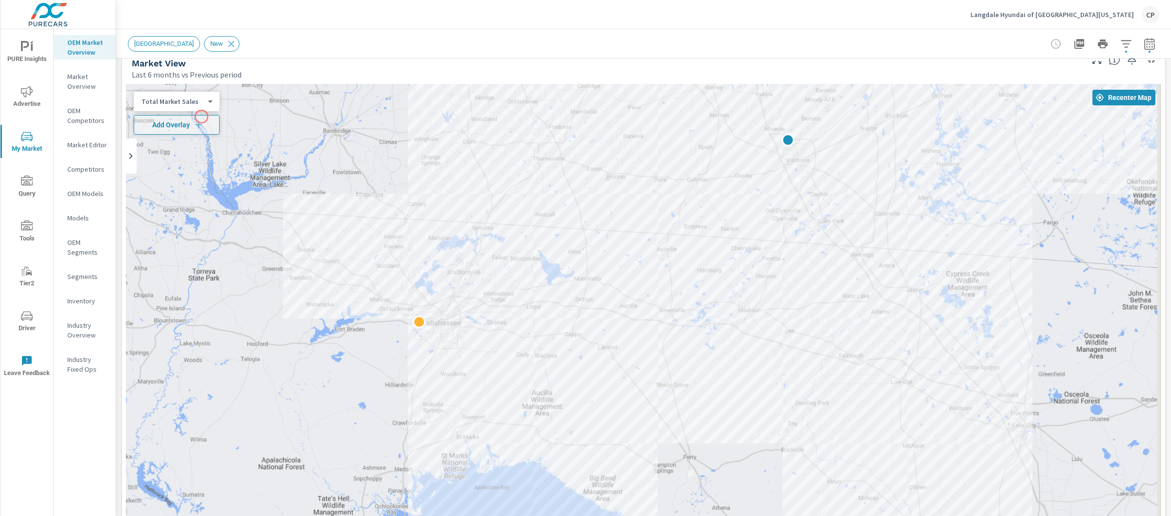
click at [195, 103] on body "PURE Insights Advertise My Market Query Tools Tier2 Driver Leave Feedback OEM M…" at bounding box center [585, 258] width 1171 height 516
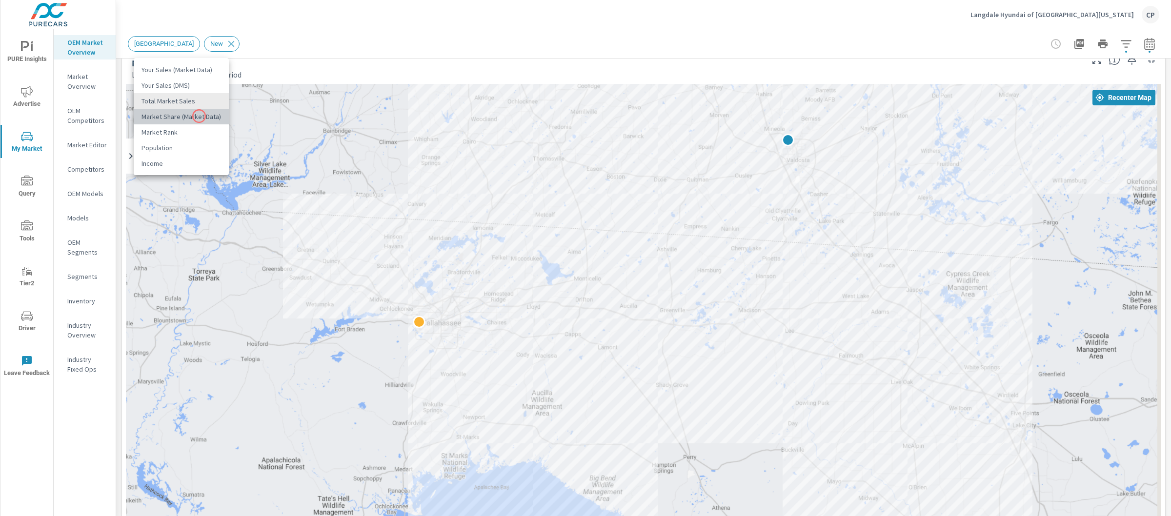
click at [199, 116] on li "Market Share (Market Data)" at bounding box center [181, 117] width 95 height 16
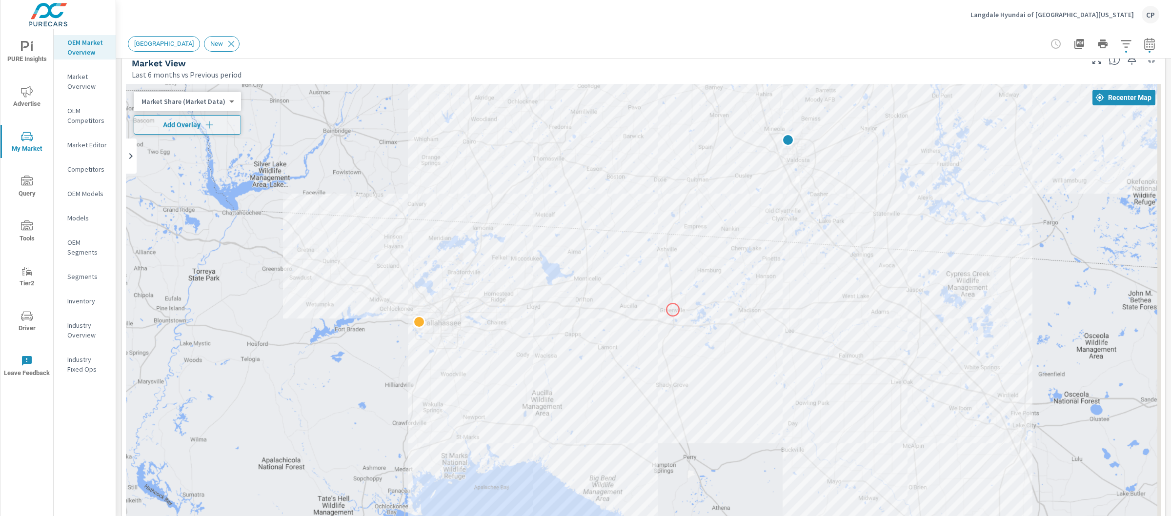
click at [673, 310] on div at bounding box center [643, 355] width 1035 height 542
click at [202, 102] on body "PURE Insights Advertise My Market Query Tools Tier2 Driver Leave Feedback OEM M…" at bounding box center [585, 258] width 1171 height 516
click at [194, 120] on li "Market Rank" at bounding box center [182, 117] width 96 height 16
click at [154, 100] on body "PURE Insights Advertise My Market Query Tools Tier2 Driver Leave Feedback OEM M…" at bounding box center [585, 258] width 1171 height 516
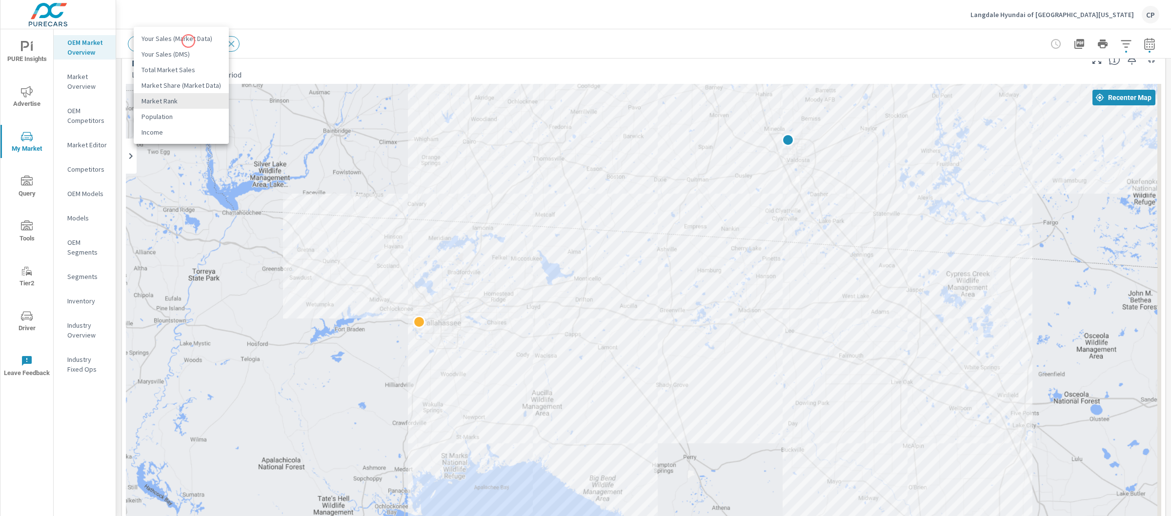
click at [188, 41] on li "Your Sales (Market Data)" at bounding box center [181, 39] width 95 height 16
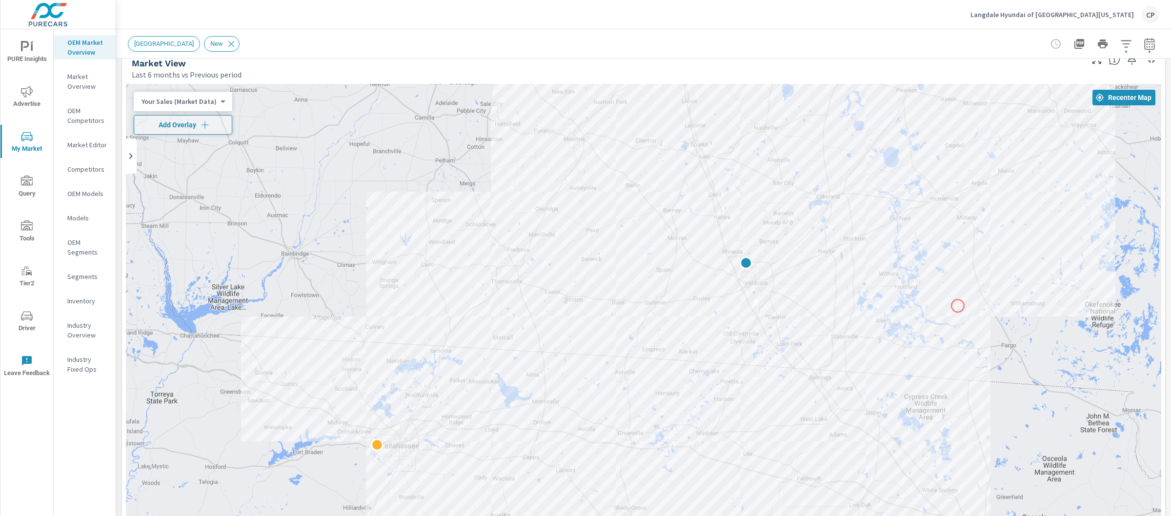
drag, startPoint x: 1000, startPoint y: 176, endPoint x: 951, endPoint y: 317, distance: 148.7
click at [951, 317] on div at bounding box center [643, 355] width 1035 height 542
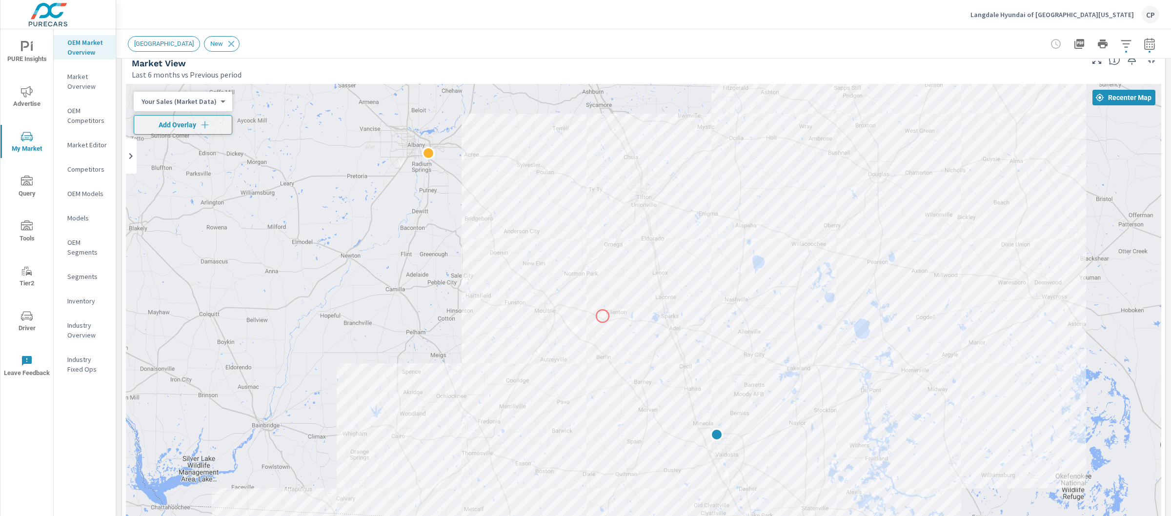
drag, startPoint x: 621, startPoint y: 160, endPoint x: 603, endPoint y: 316, distance: 157.1
click at [603, 316] on div at bounding box center [643, 355] width 1035 height 542
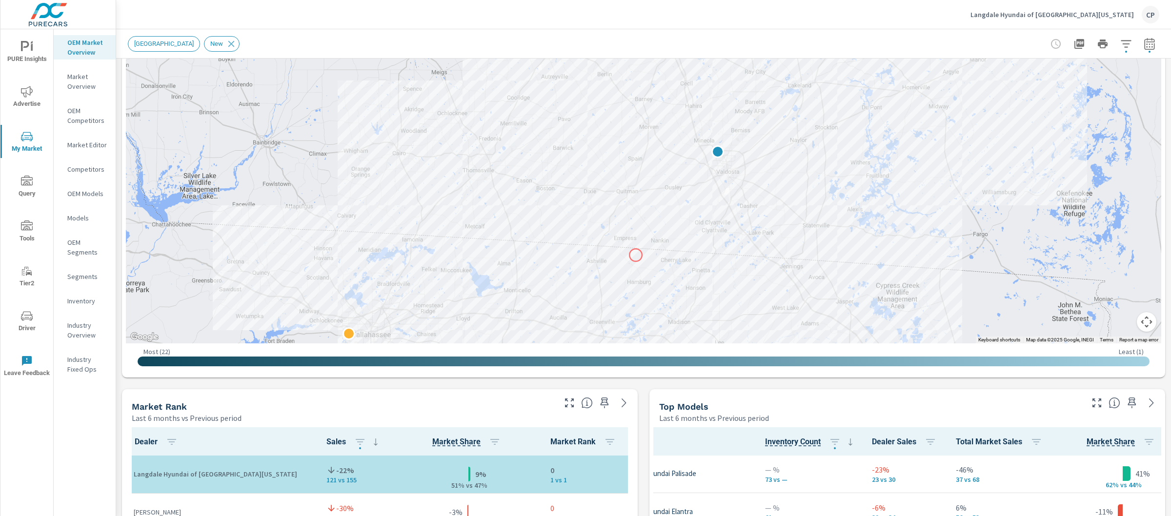
scroll to position [288, 0]
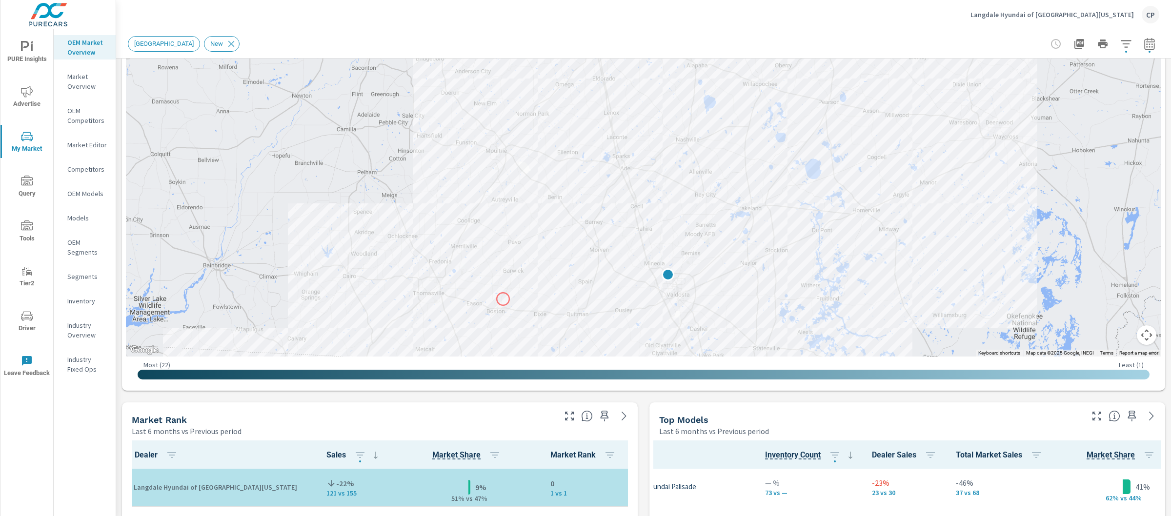
drag, startPoint x: 553, startPoint y: 186, endPoint x: 491, endPoint y: 320, distance: 146.9
click at [491, 320] on div at bounding box center [643, 85] width 1035 height 542
